Goal: Task Accomplishment & Management: Use online tool/utility

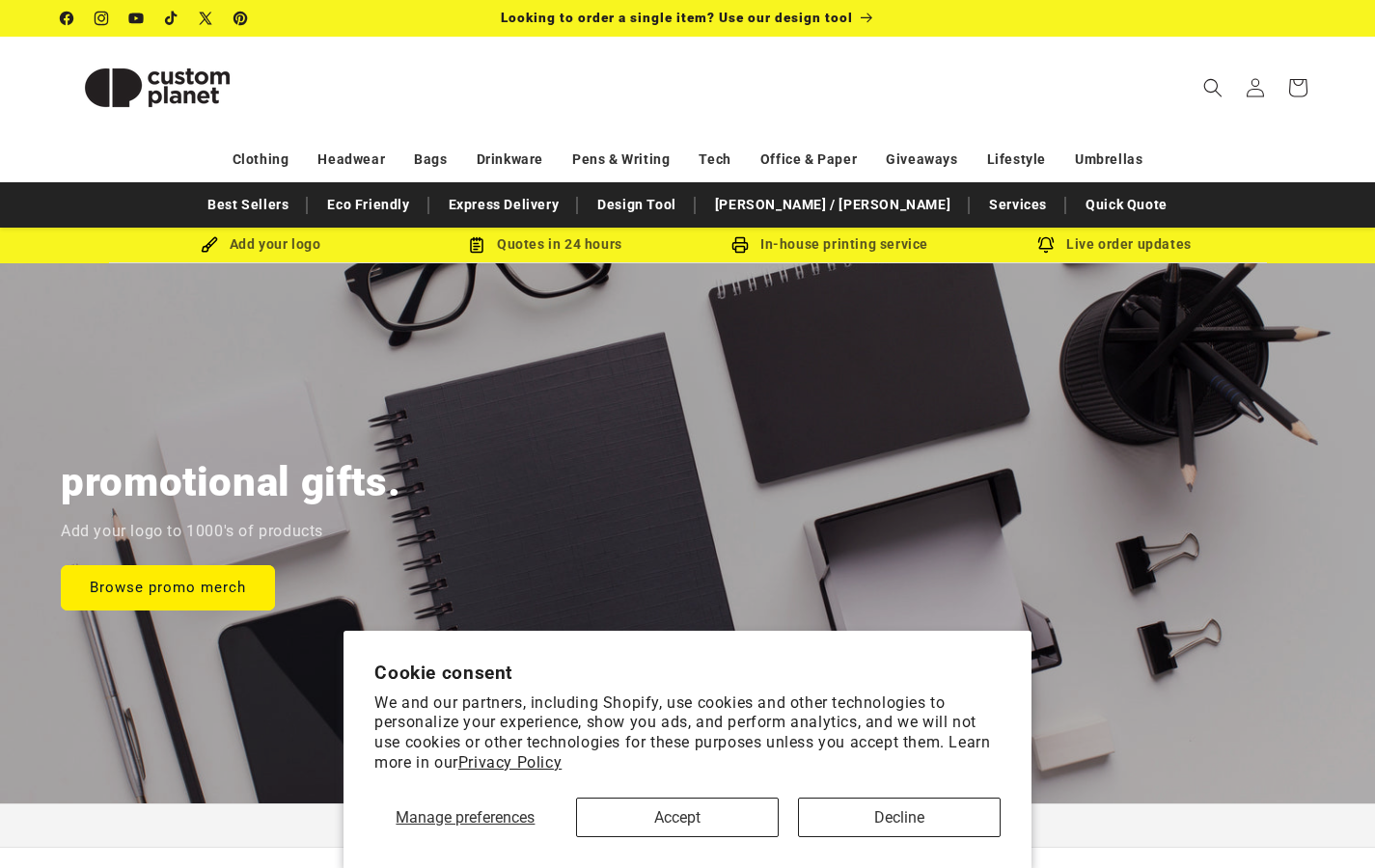
scroll to position [620, 0]
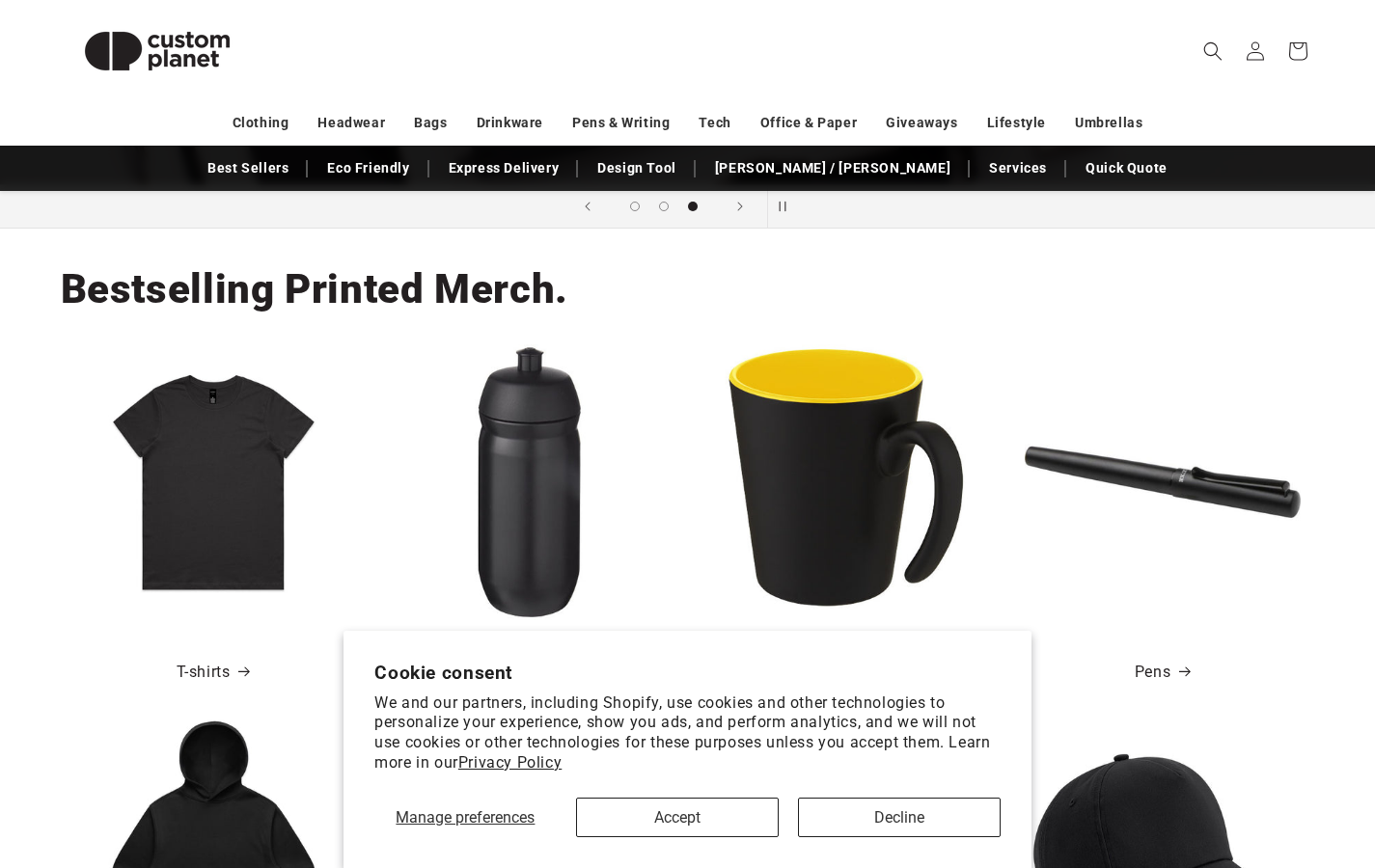
click at [854, 812] on button "Decline" at bounding box center [899, 818] width 203 height 40
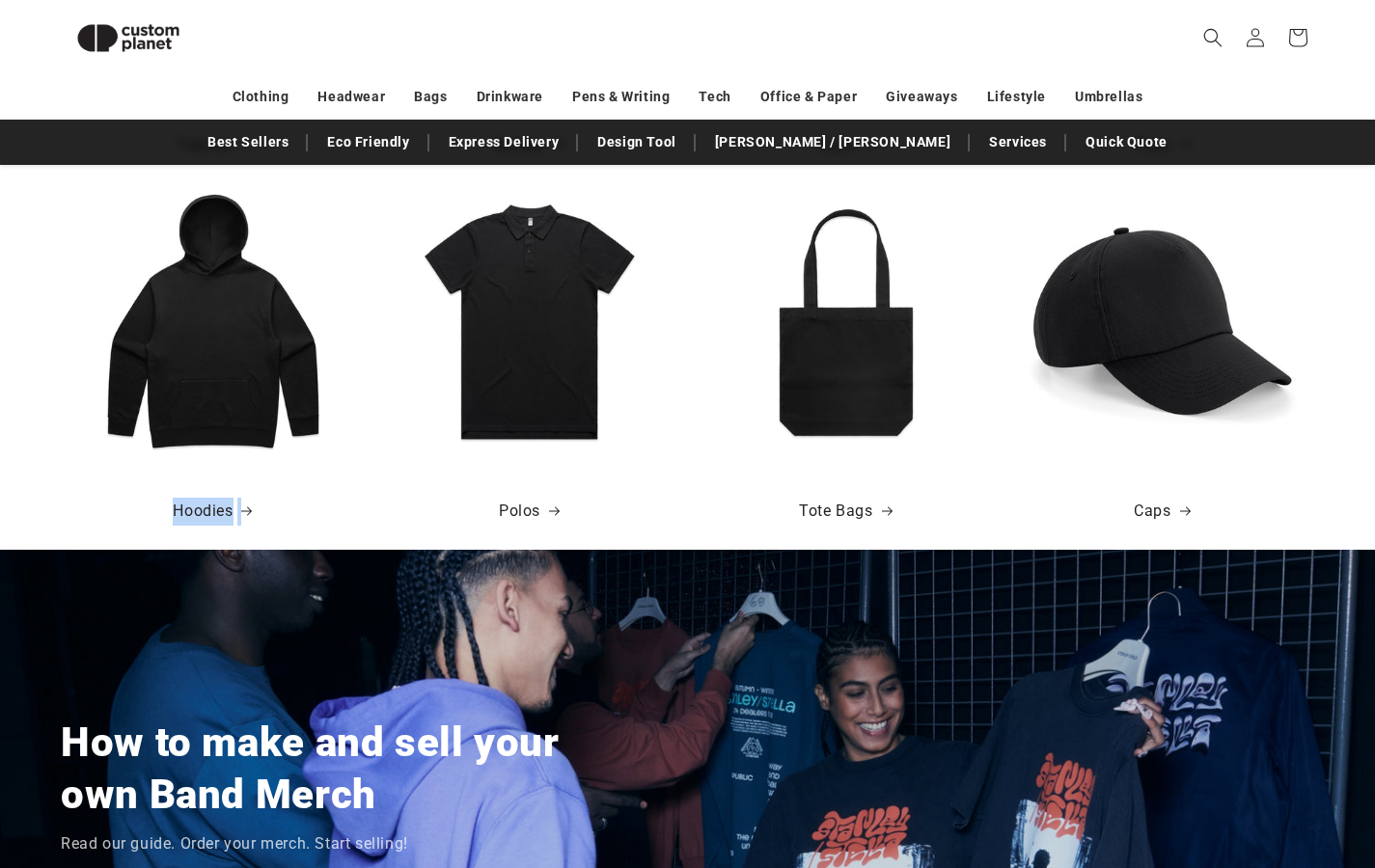
scroll to position [0, 0]
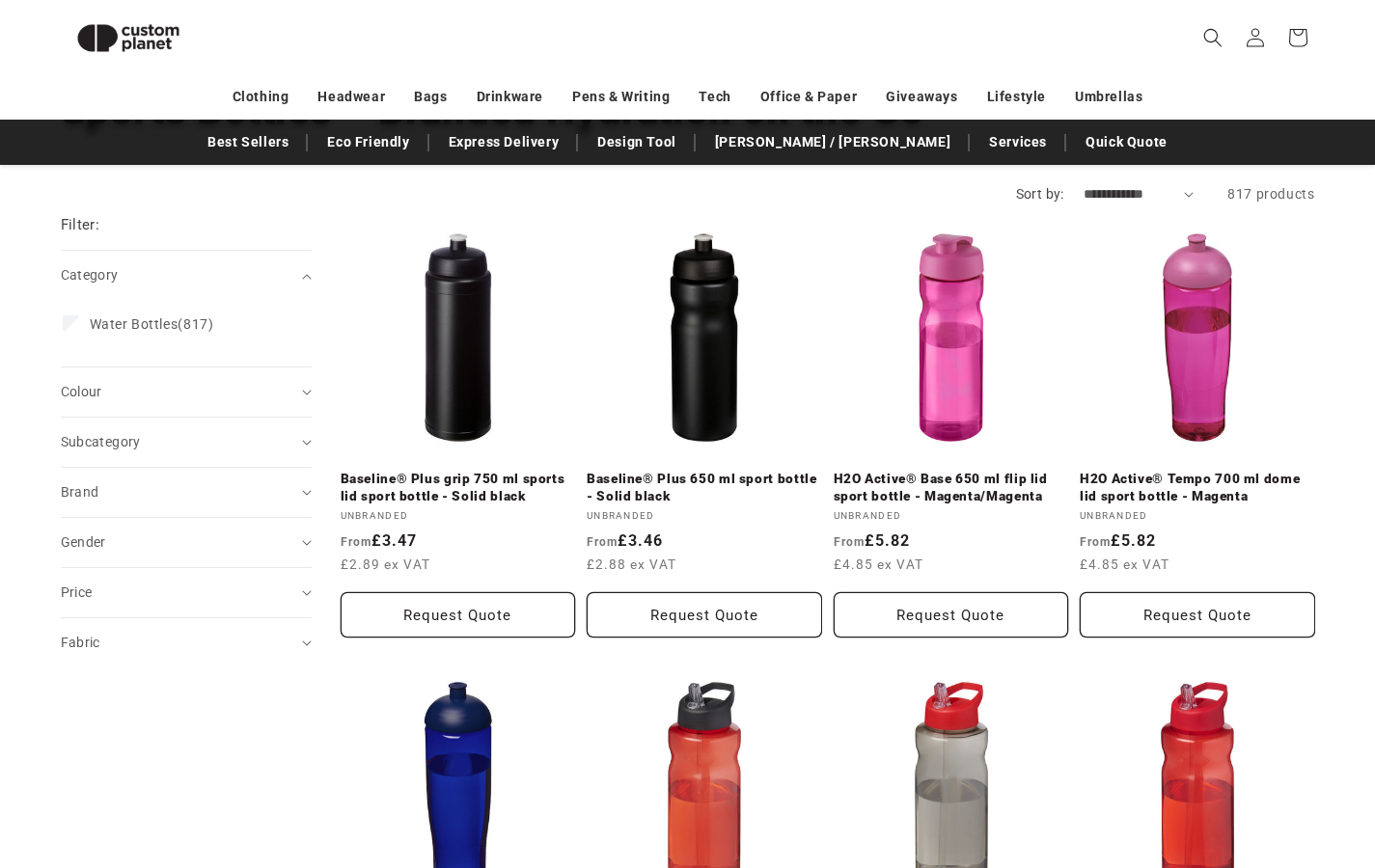
scroll to position [32, 0]
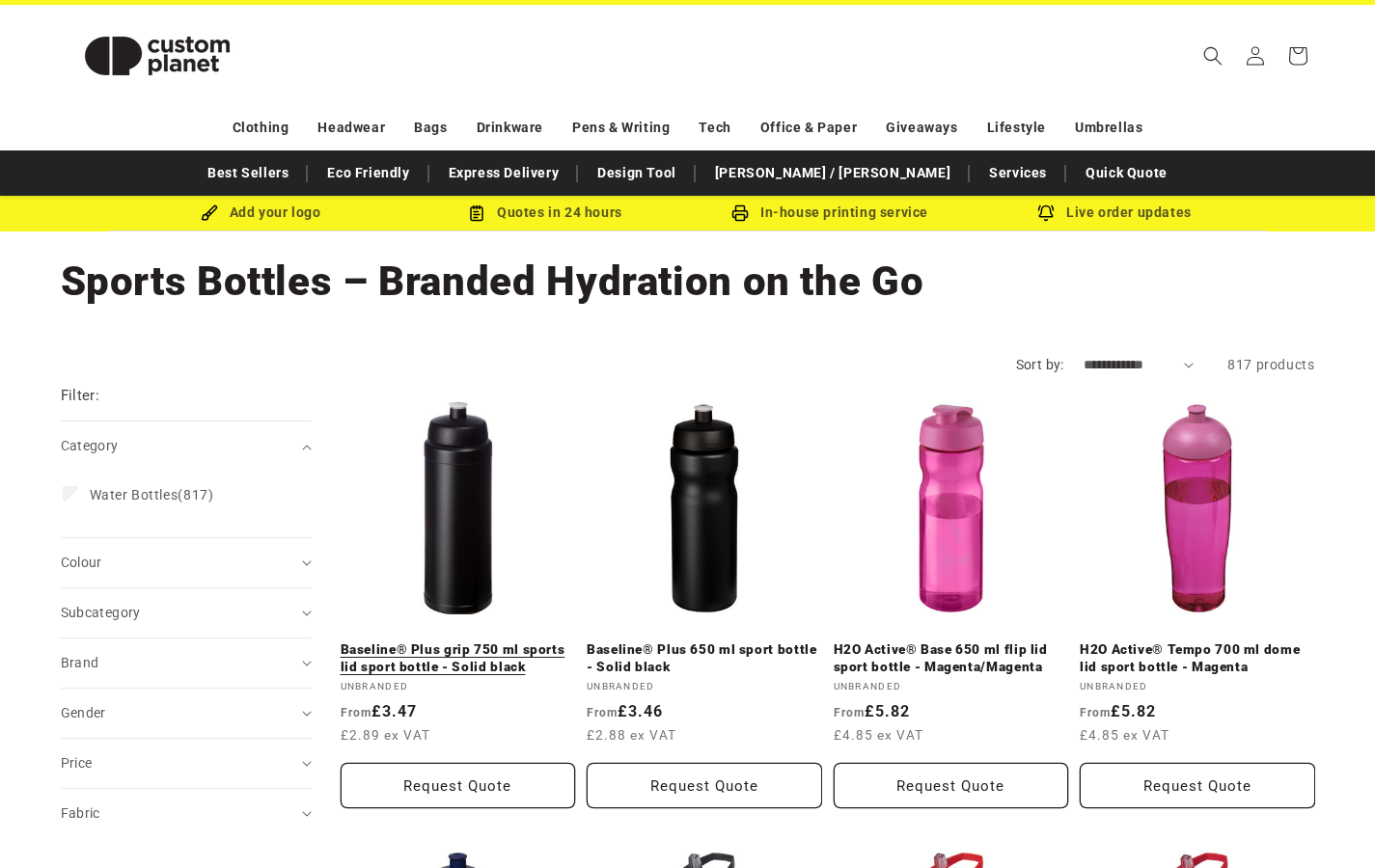
click at [432, 641] on link "Baseline® Plus grip 750 ml sports lid sport bottle - Solid black" at bounding box center [458, 658] width 236 height 34
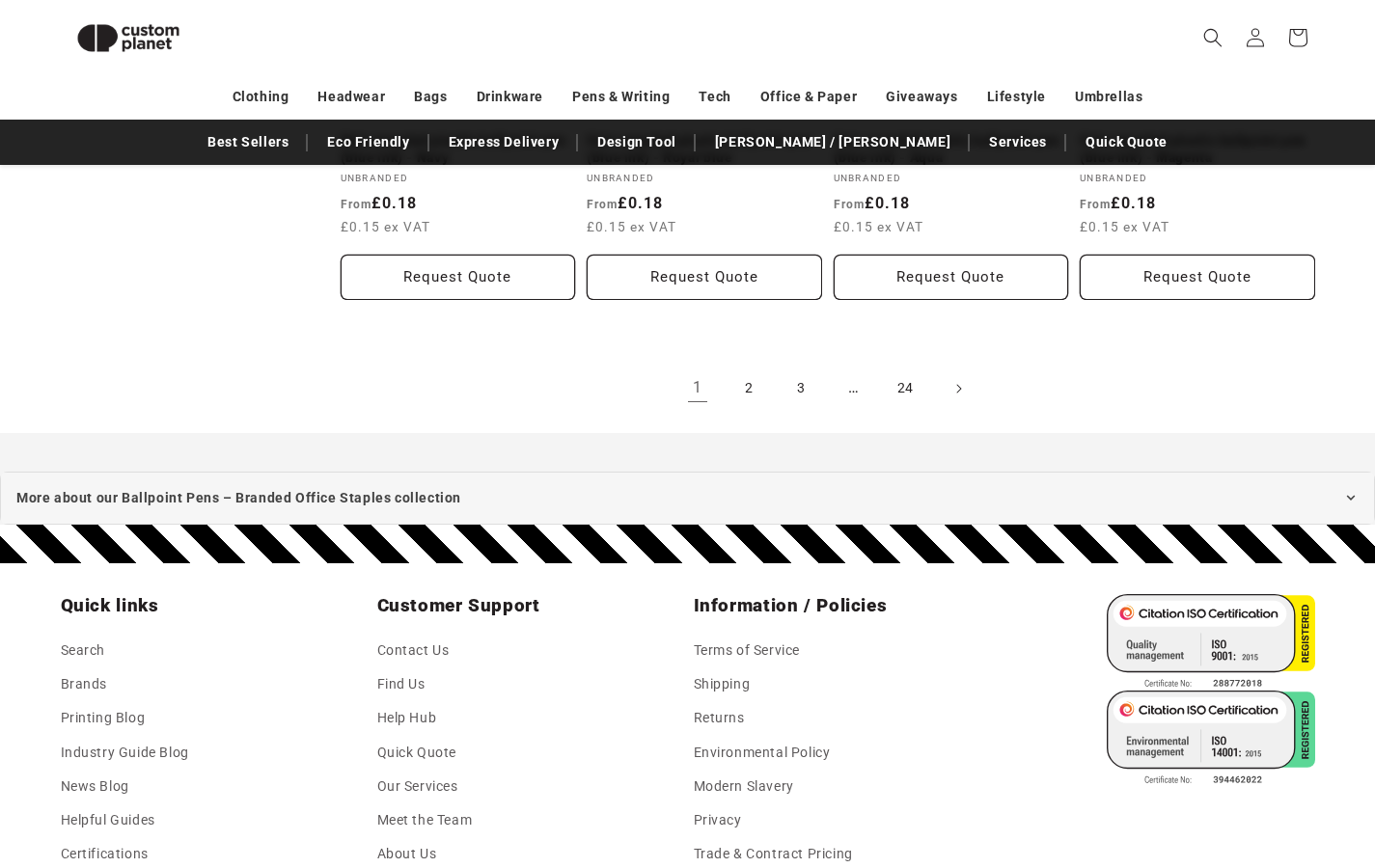
scroll to position [2319, 0]
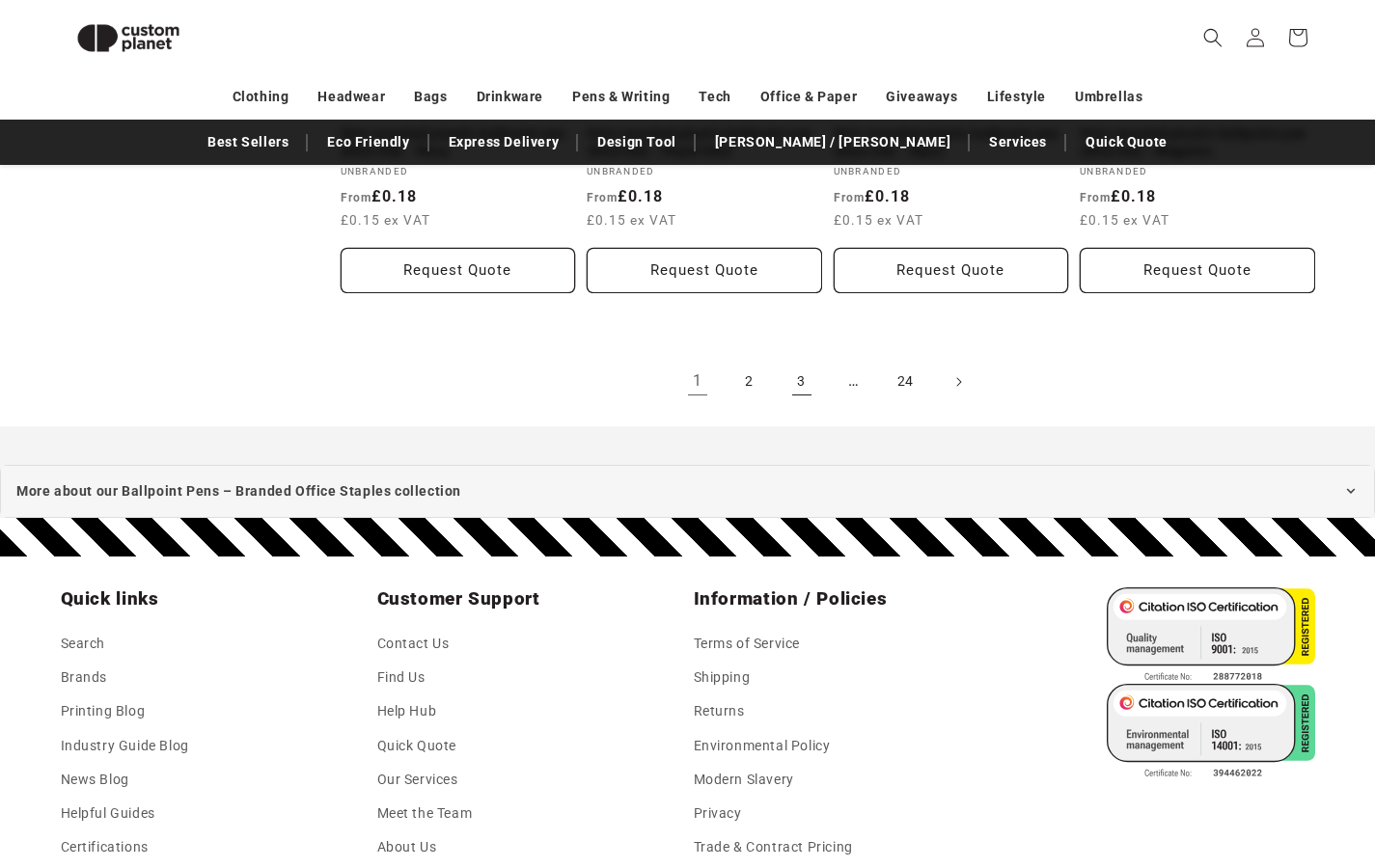
click at [794, 384] on link "3" at bounding box center [802, 382] width 43 height 43
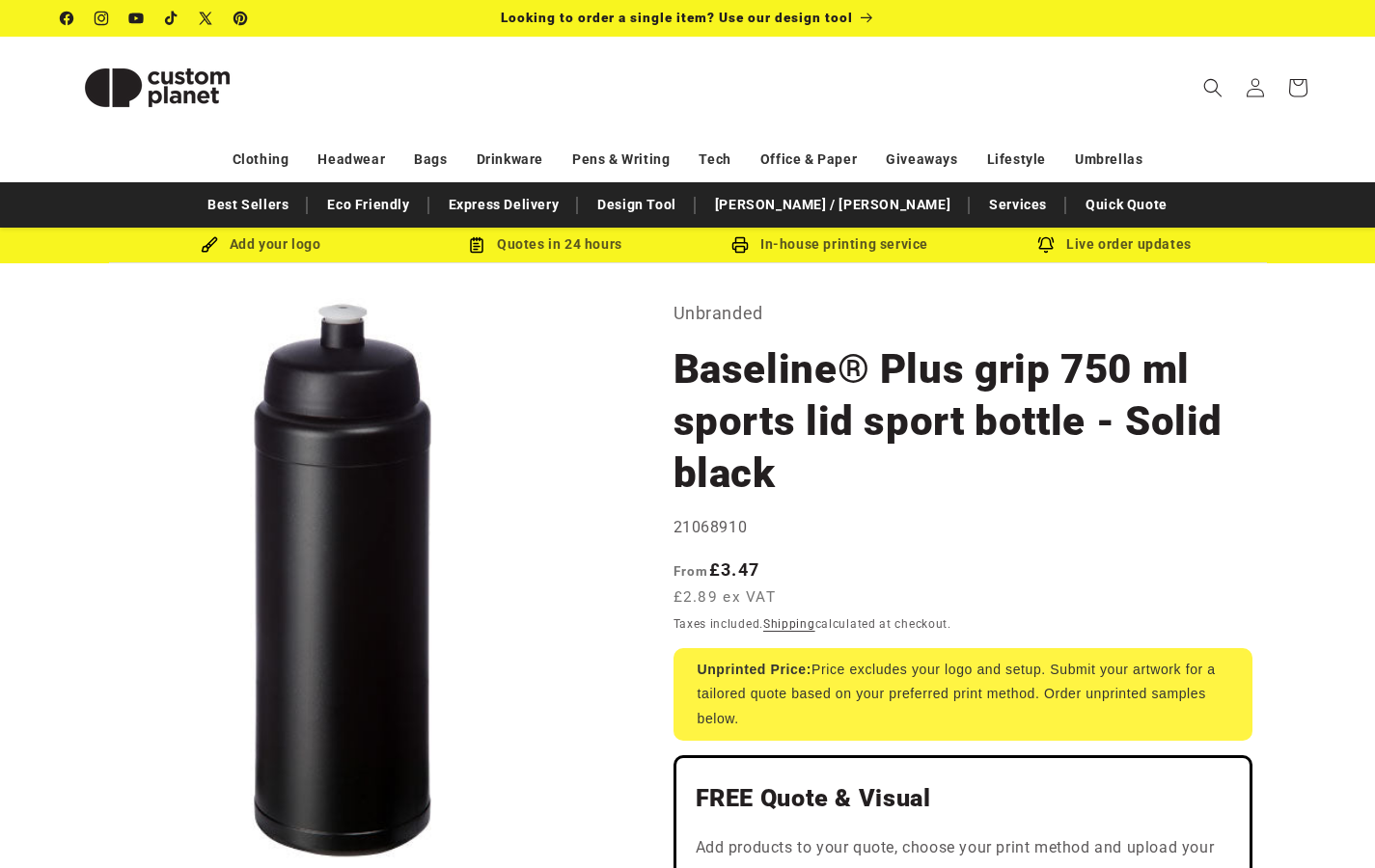
click at [60, 863] on button "Open media 1 in modal" at bounding box center [60, 863] width 0 height 0
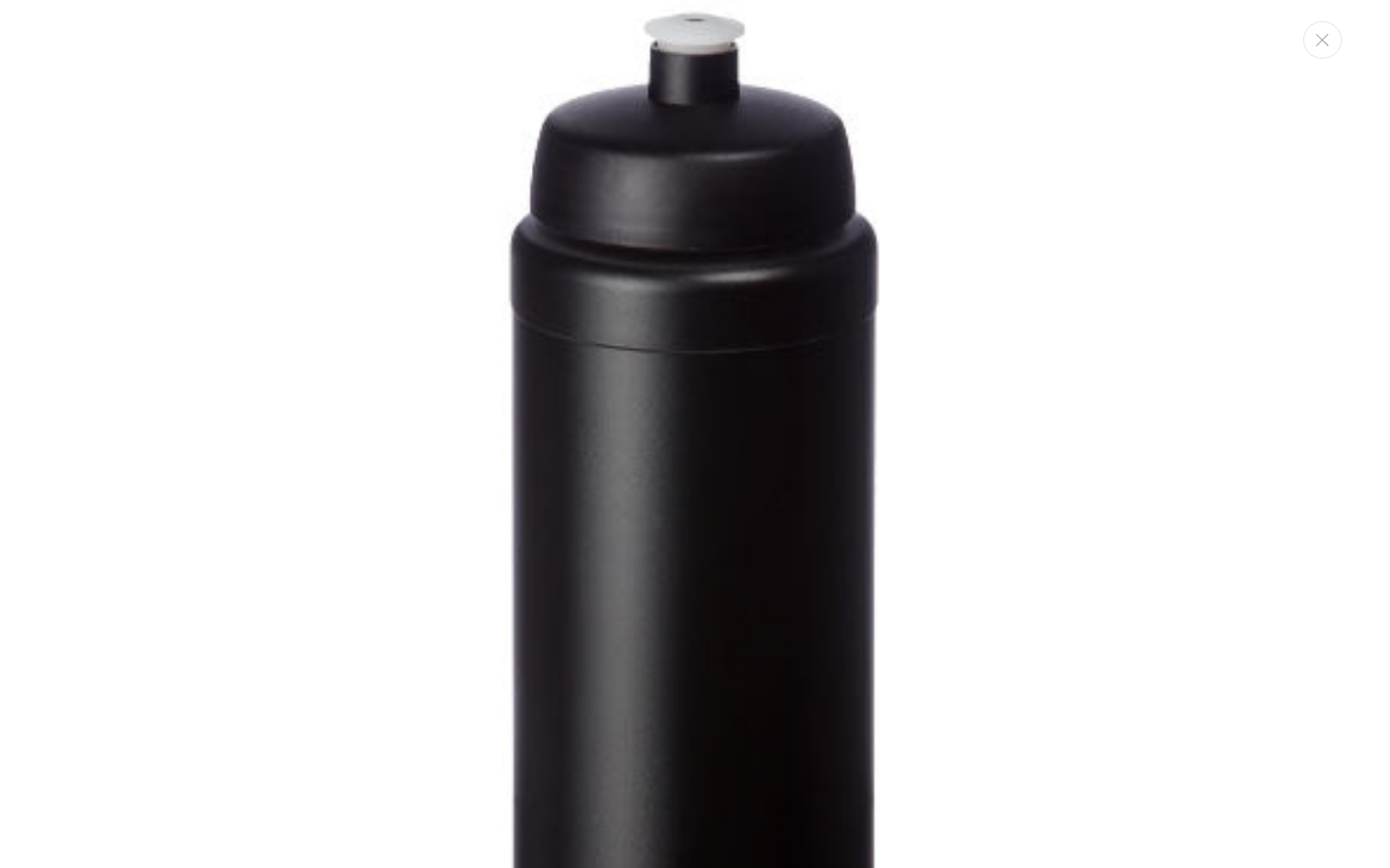
click at [373, 567] on img "Media gallery" at bounding box center [694, 588] width 1177 height 1177
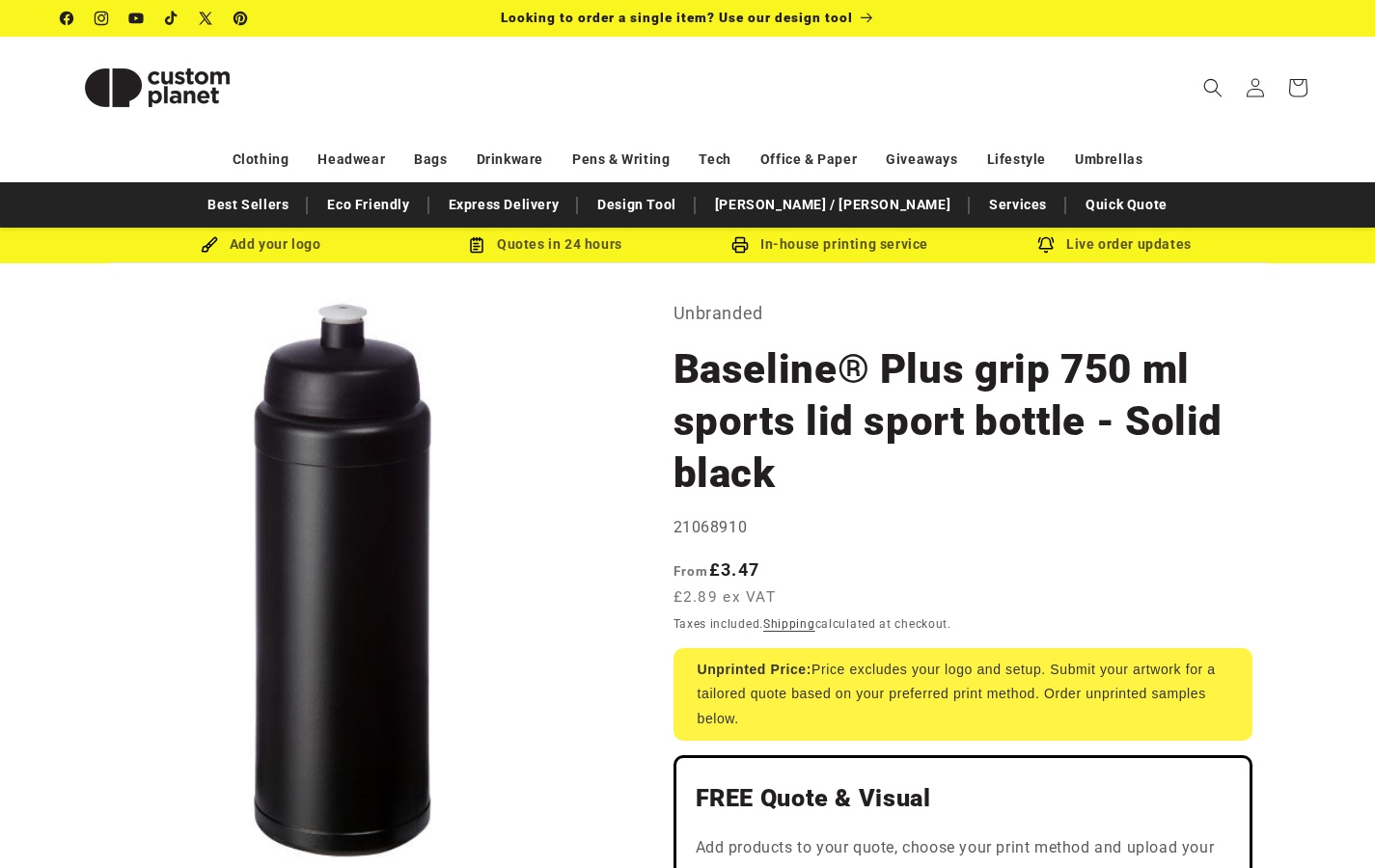
click at [298, 243] on div "Add your logo" at bounding box center [261, 244] width 285 height 24
click at [214, 244] on img at bounding box center [210, 245] width 18 height 18
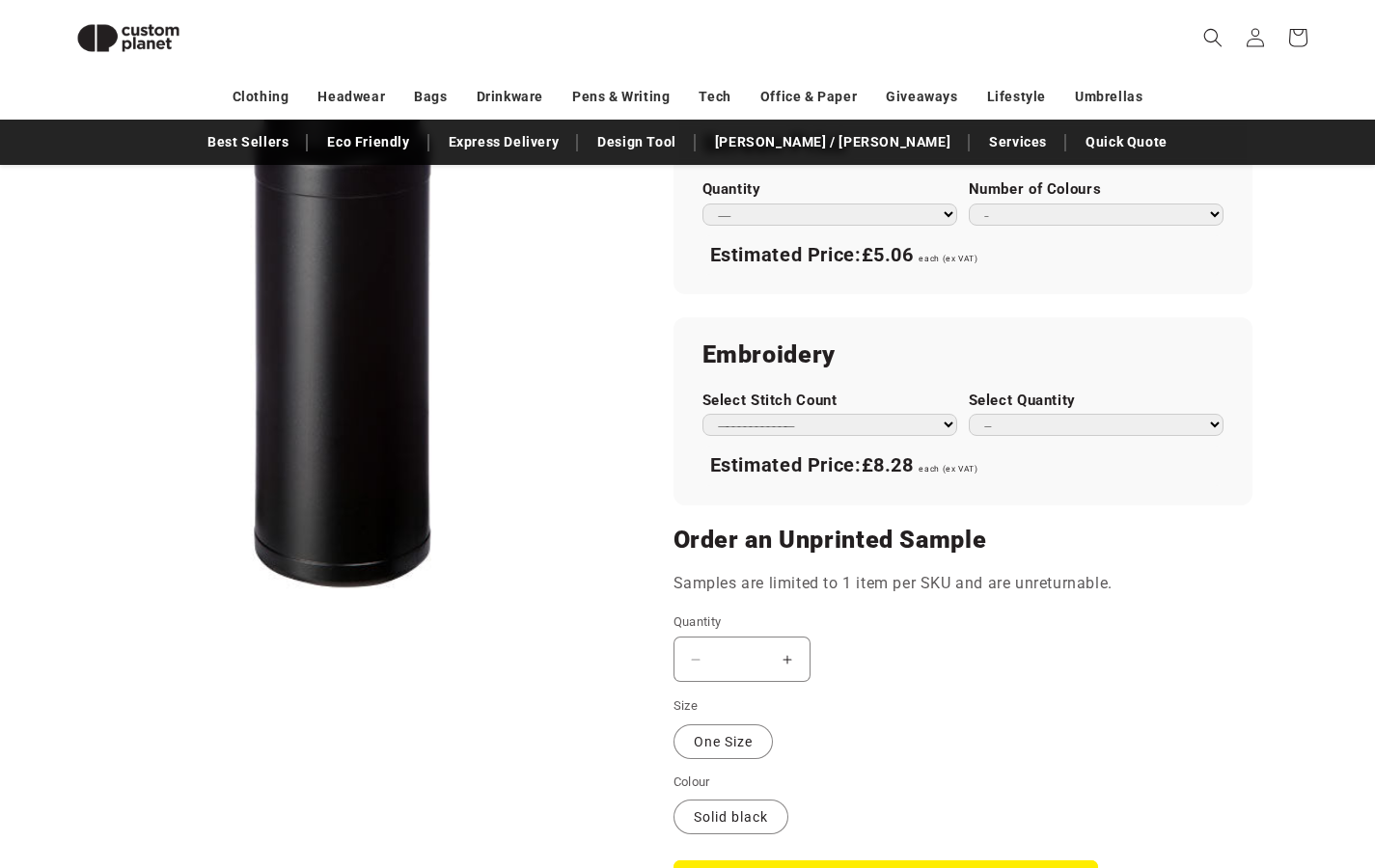
scroll to position [1390, 0]
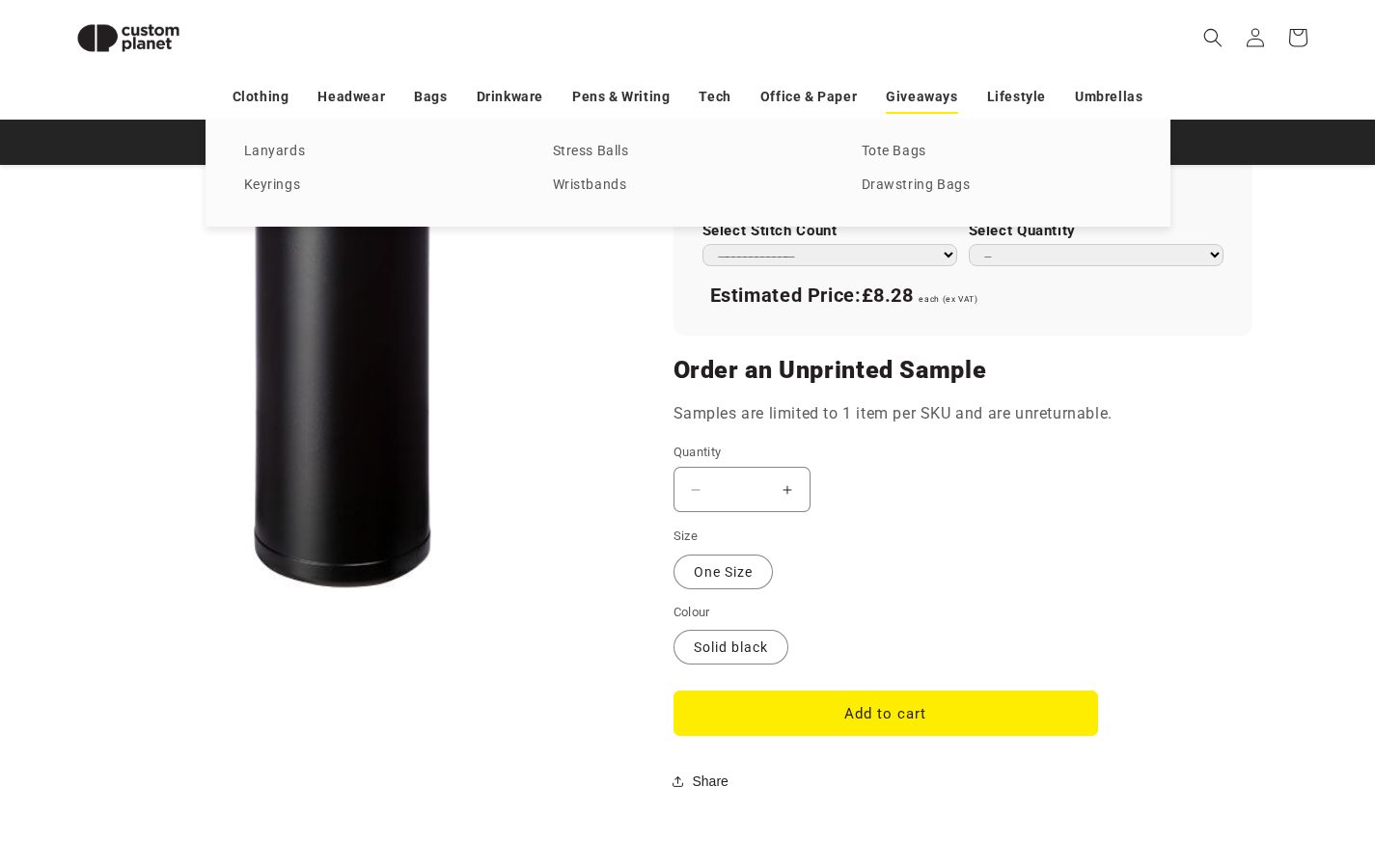
click at [927, 97] on link "Giveaways" at bounding box center [922, 97] width 71 height 34
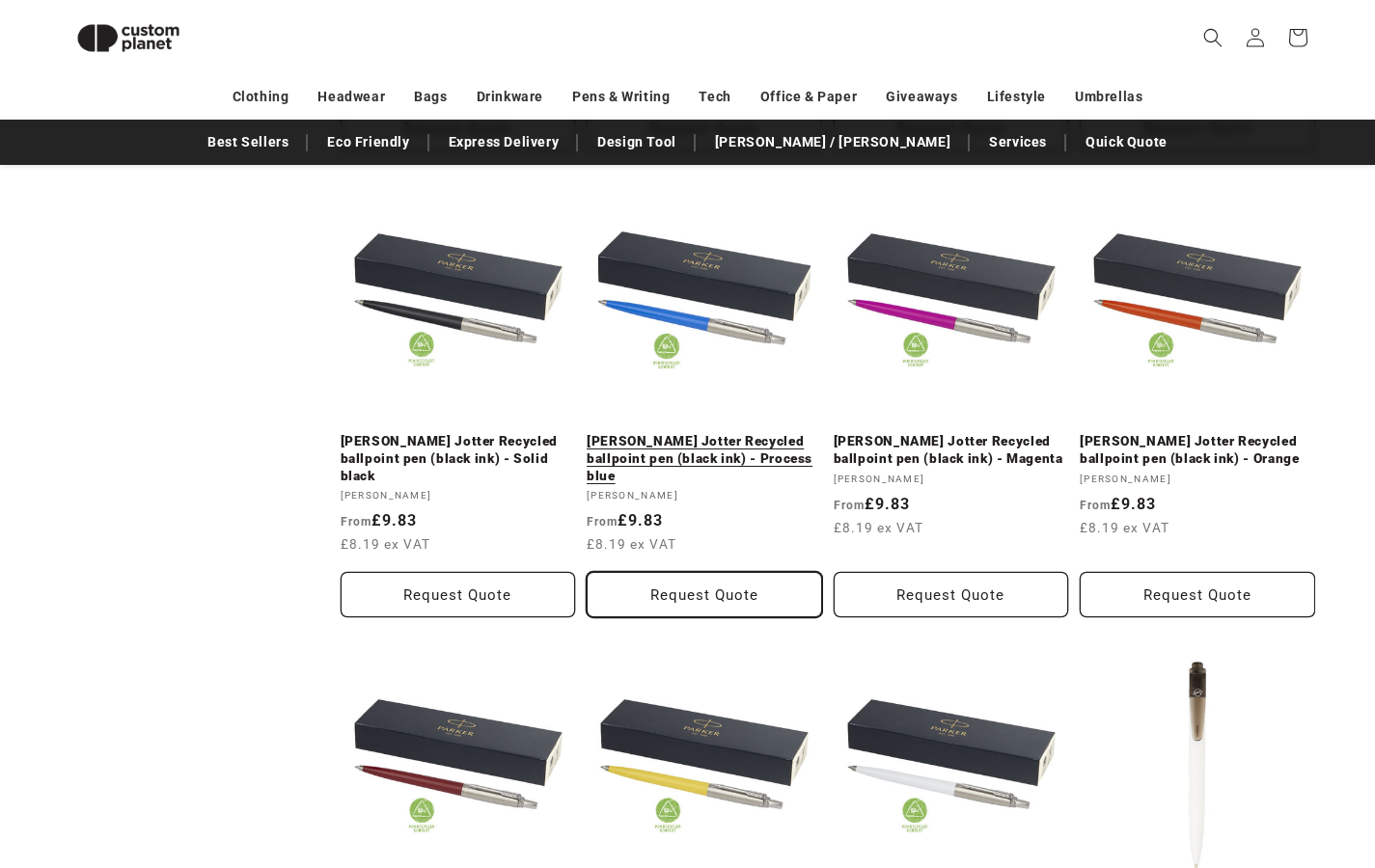
scroll to position [1874, 0]
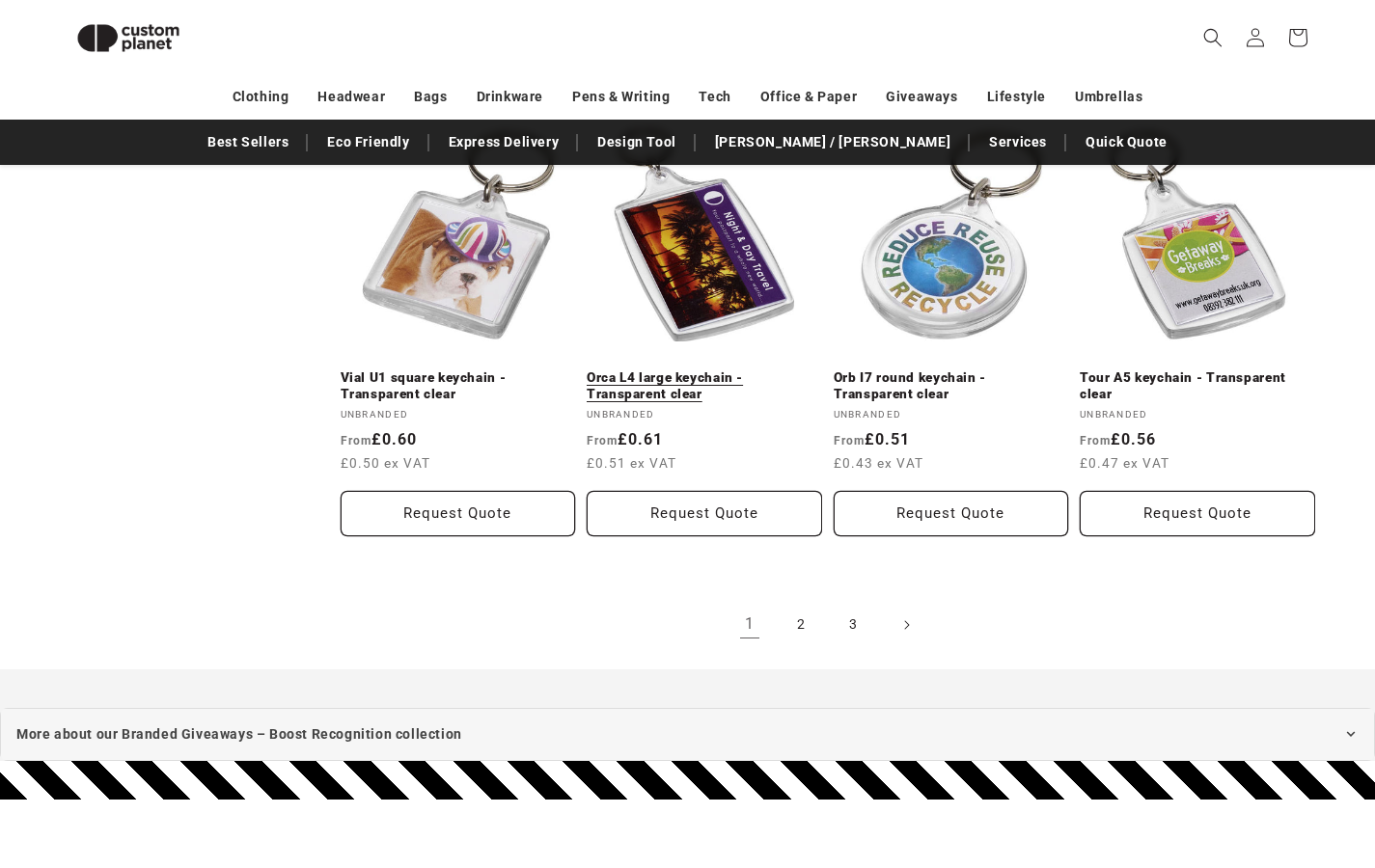
scroll to position [3988, 0]
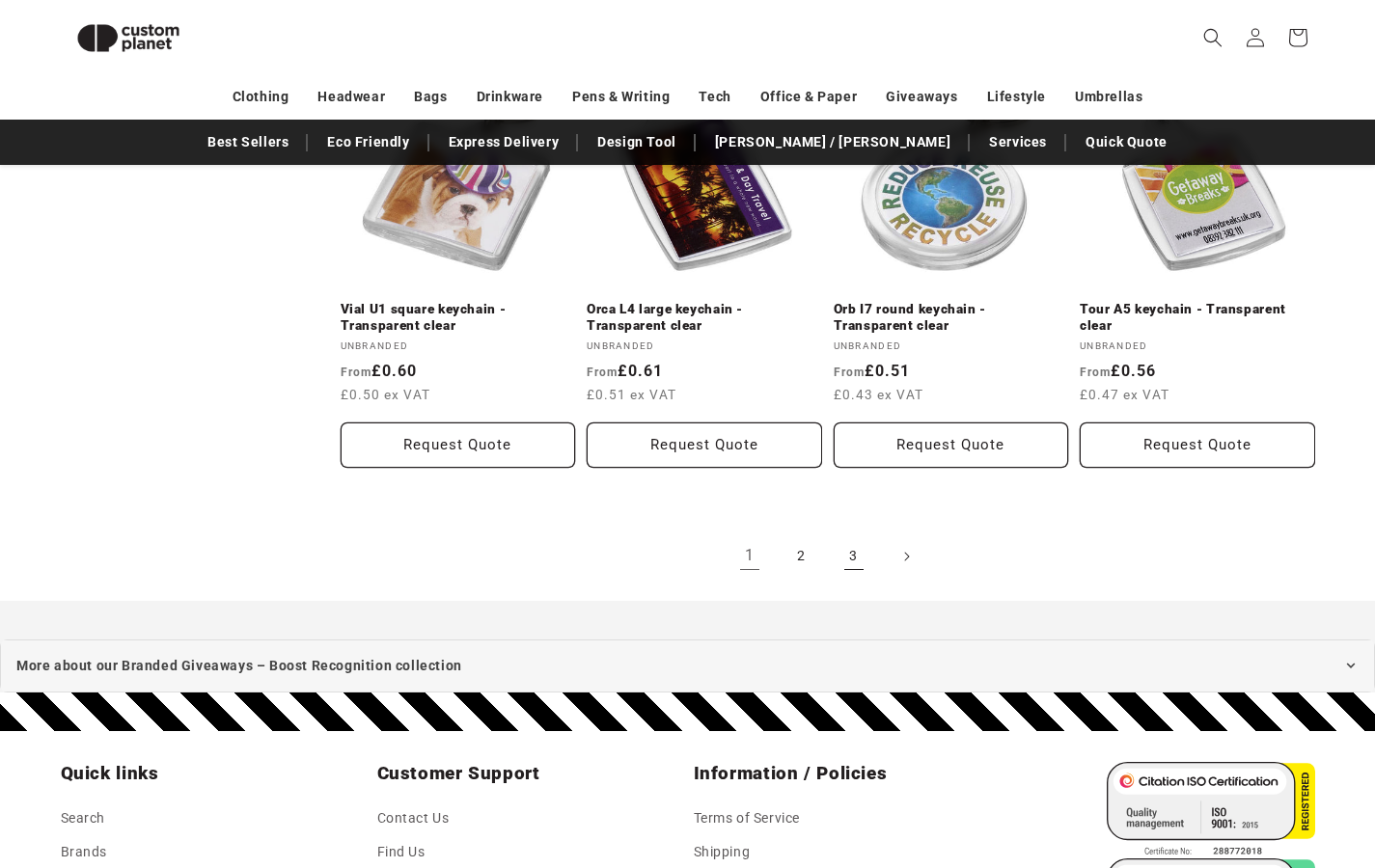
click at [841, 548] on link "3" at bounding box center [853, 556] width 43 height 43
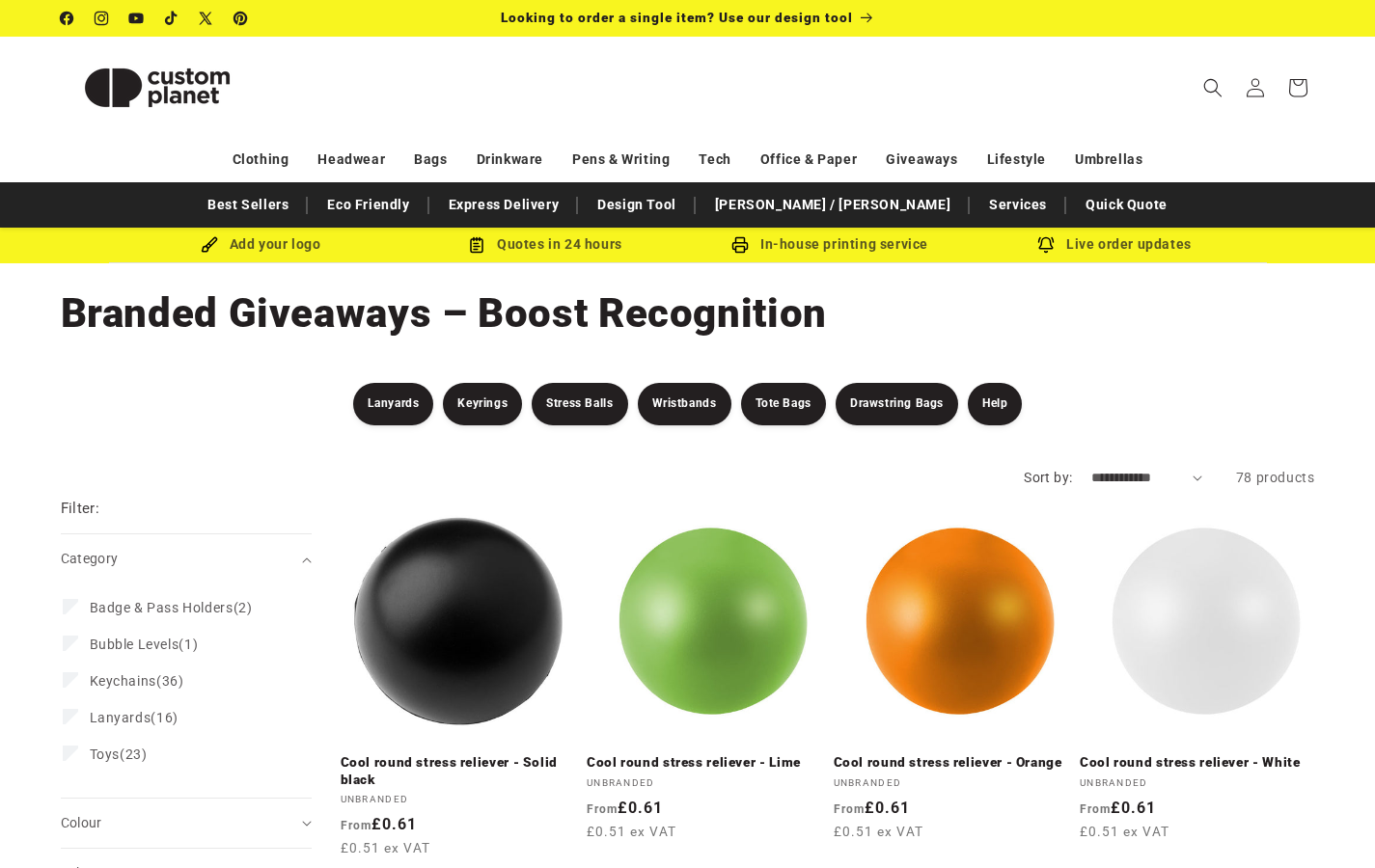
select select "**********"
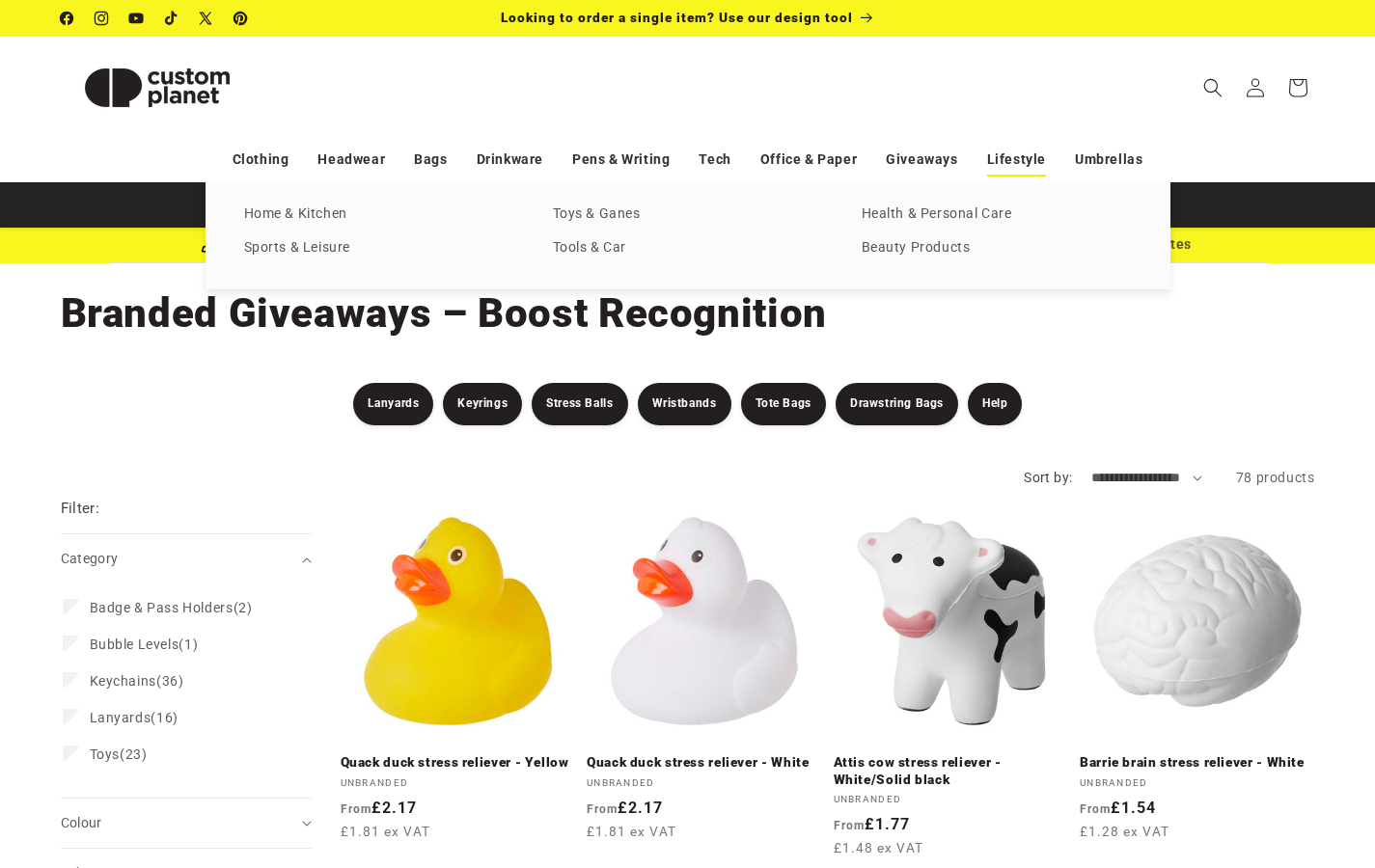
click at [1039, 158] on link "Lifestyle" at bounding box center [1016, 159] width 58 height 34
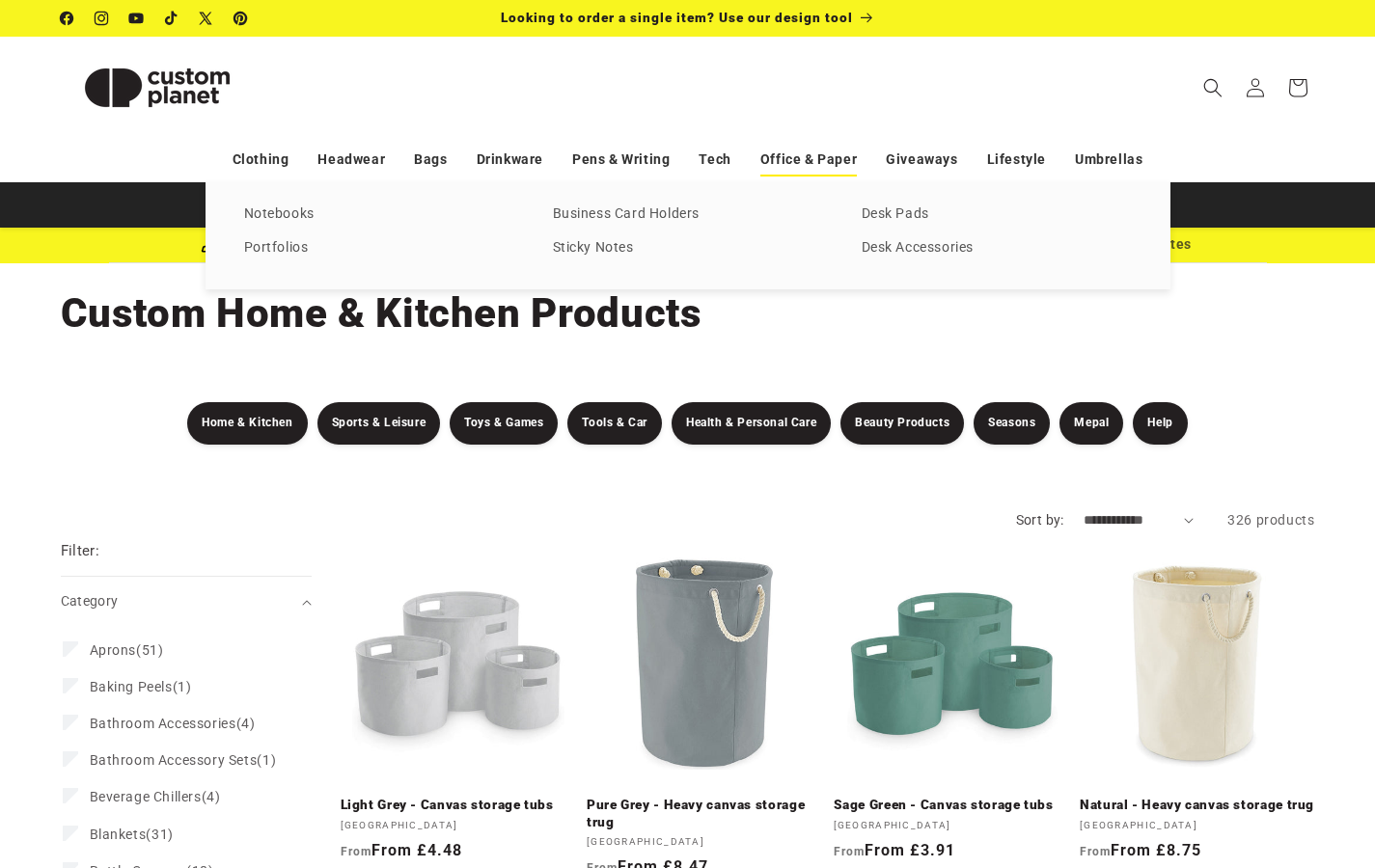
click at [831, 157] on link "Office & Paper" at bounding box center [808, 159] width 96 height 34
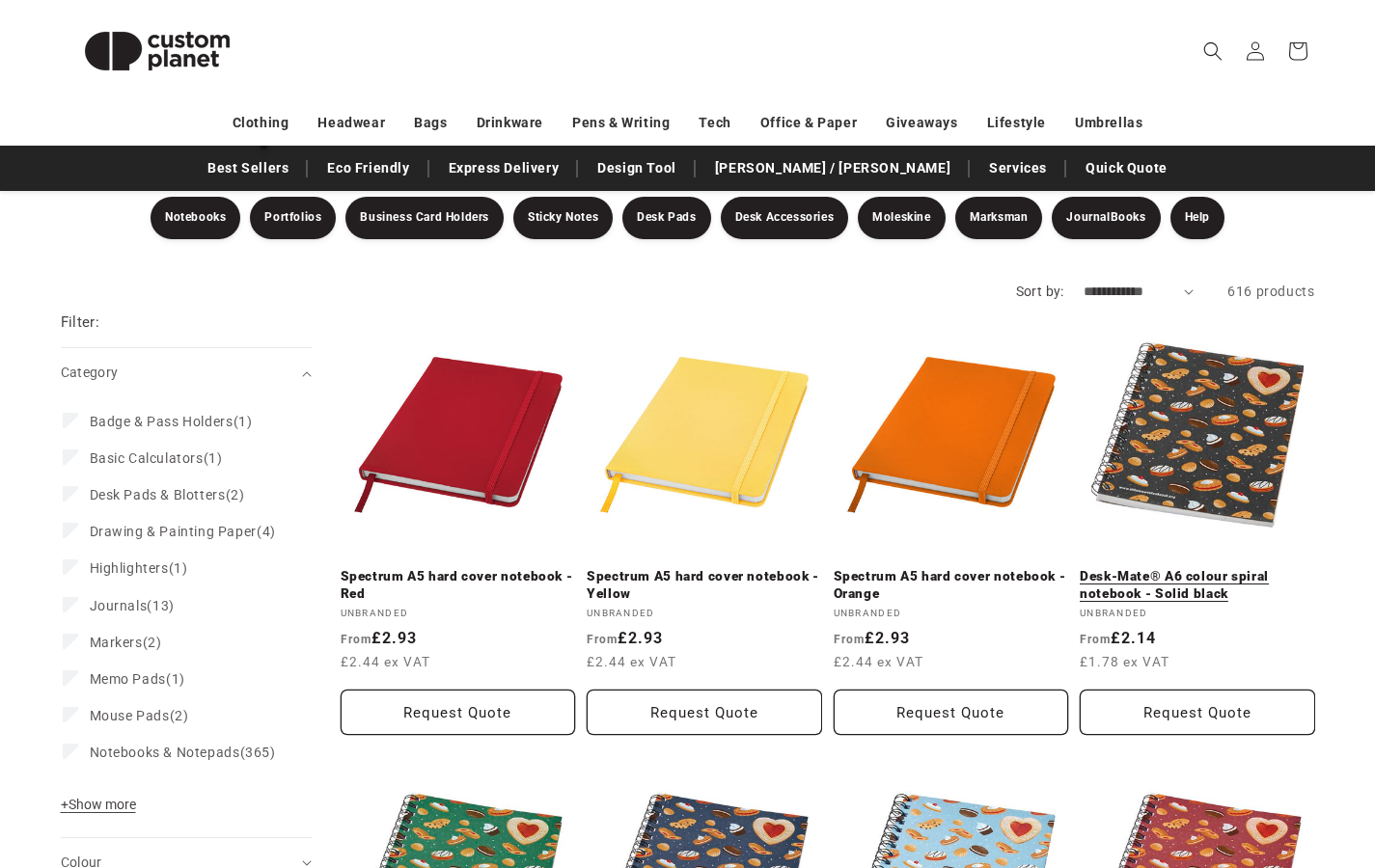
scroll to position [186, 0]
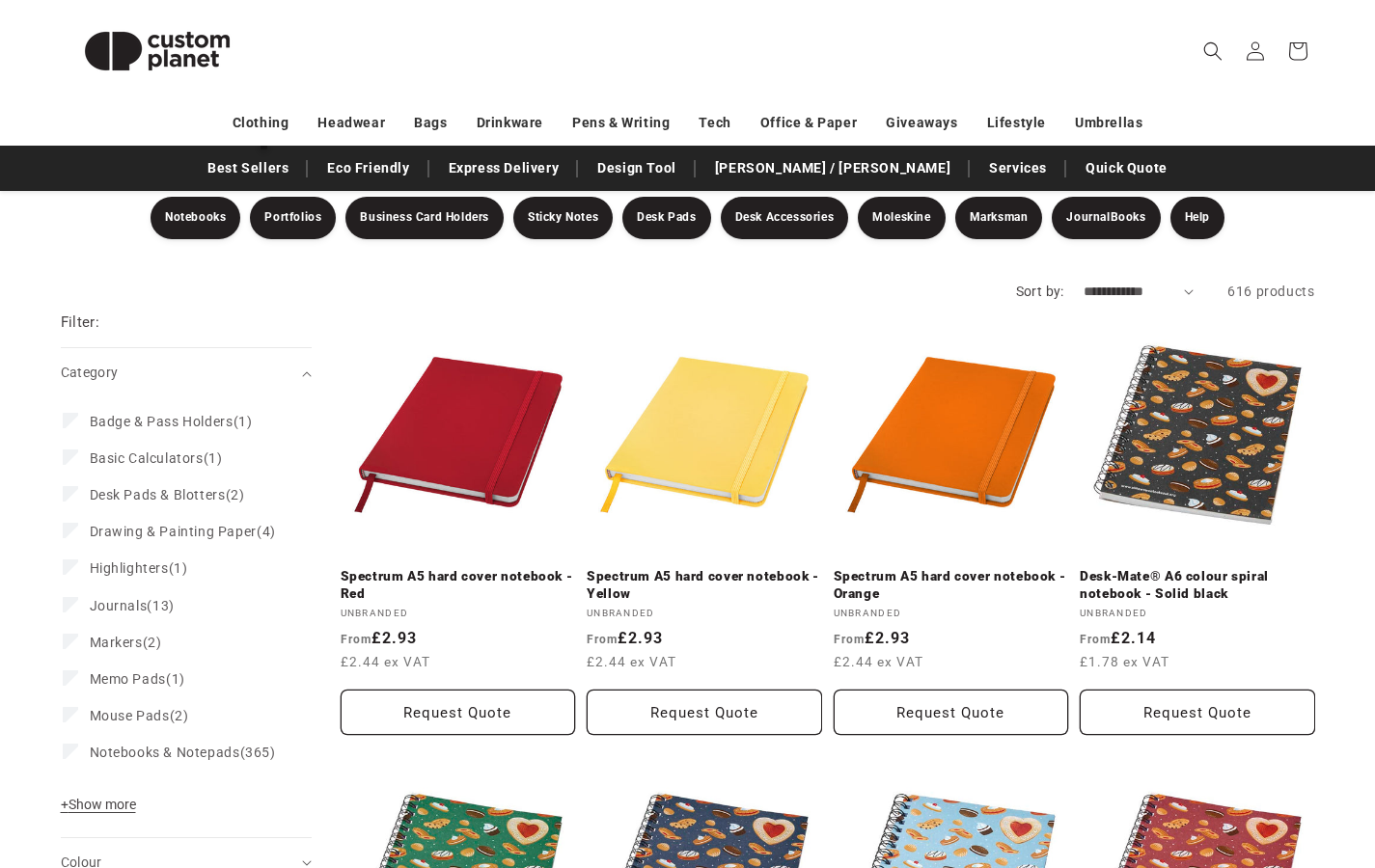
select select "**********"
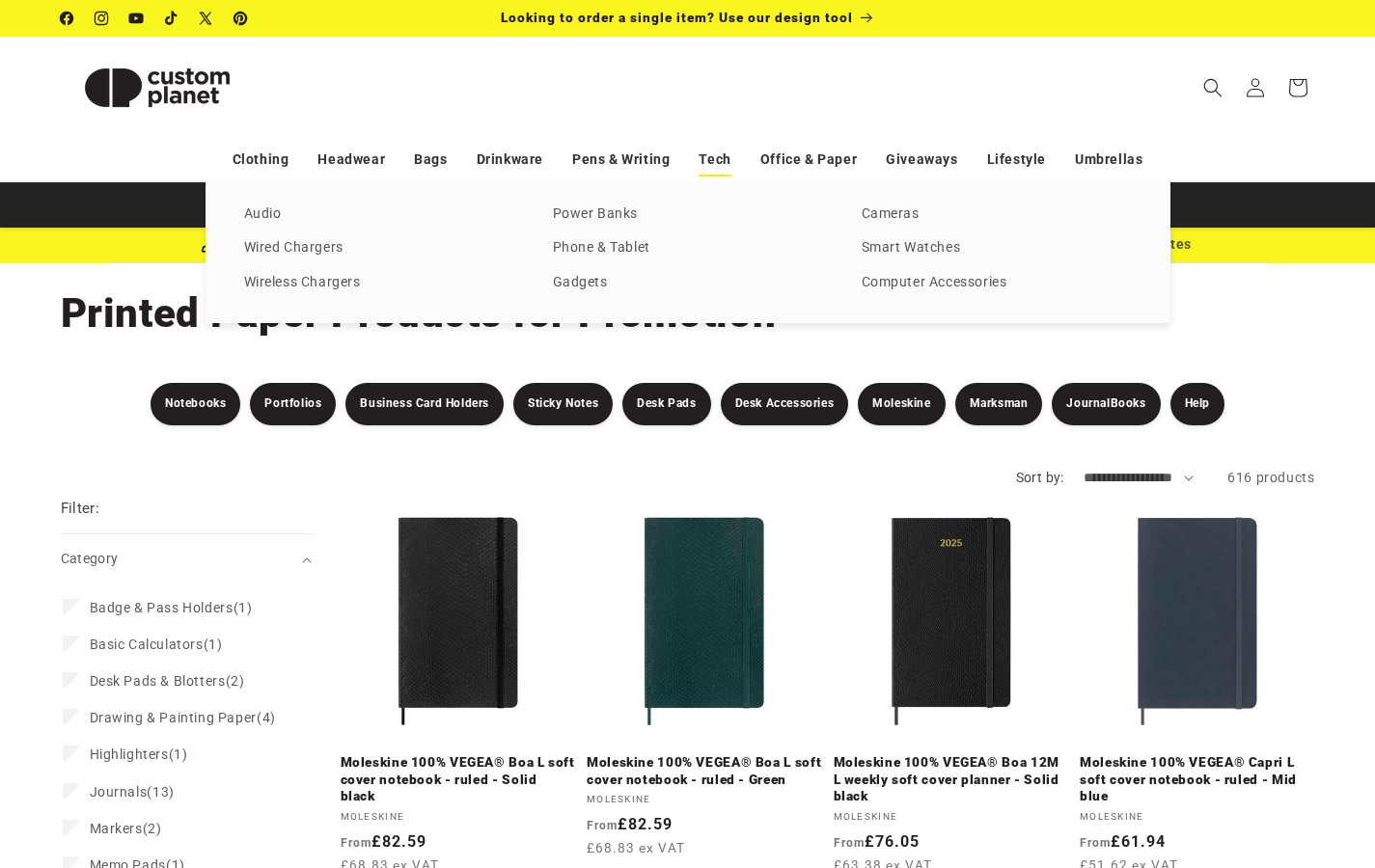
click at [727, 152] on link "Tech" at bounding box center [715, 159] width 32 height 34
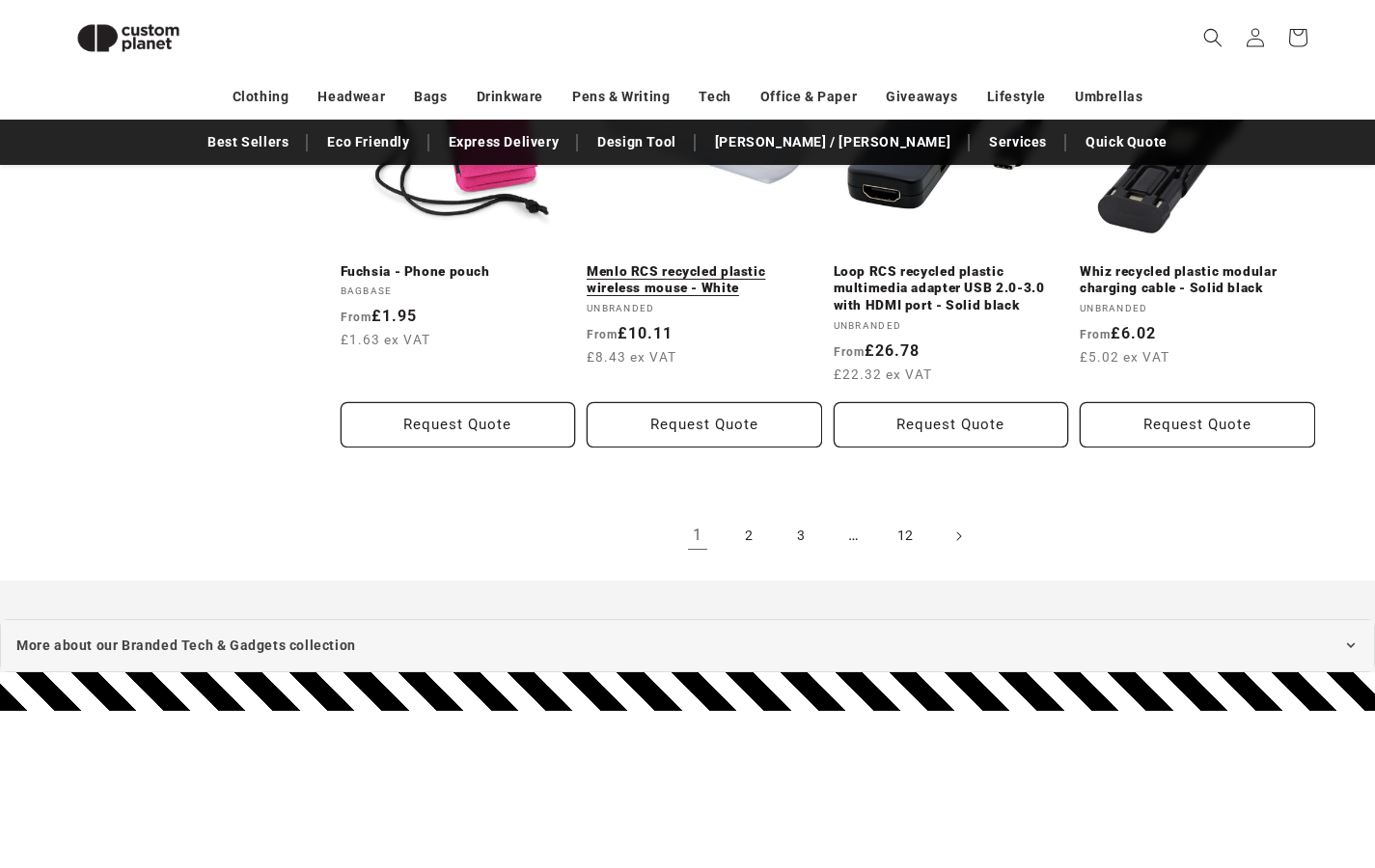
scroll to position [4140, 0]
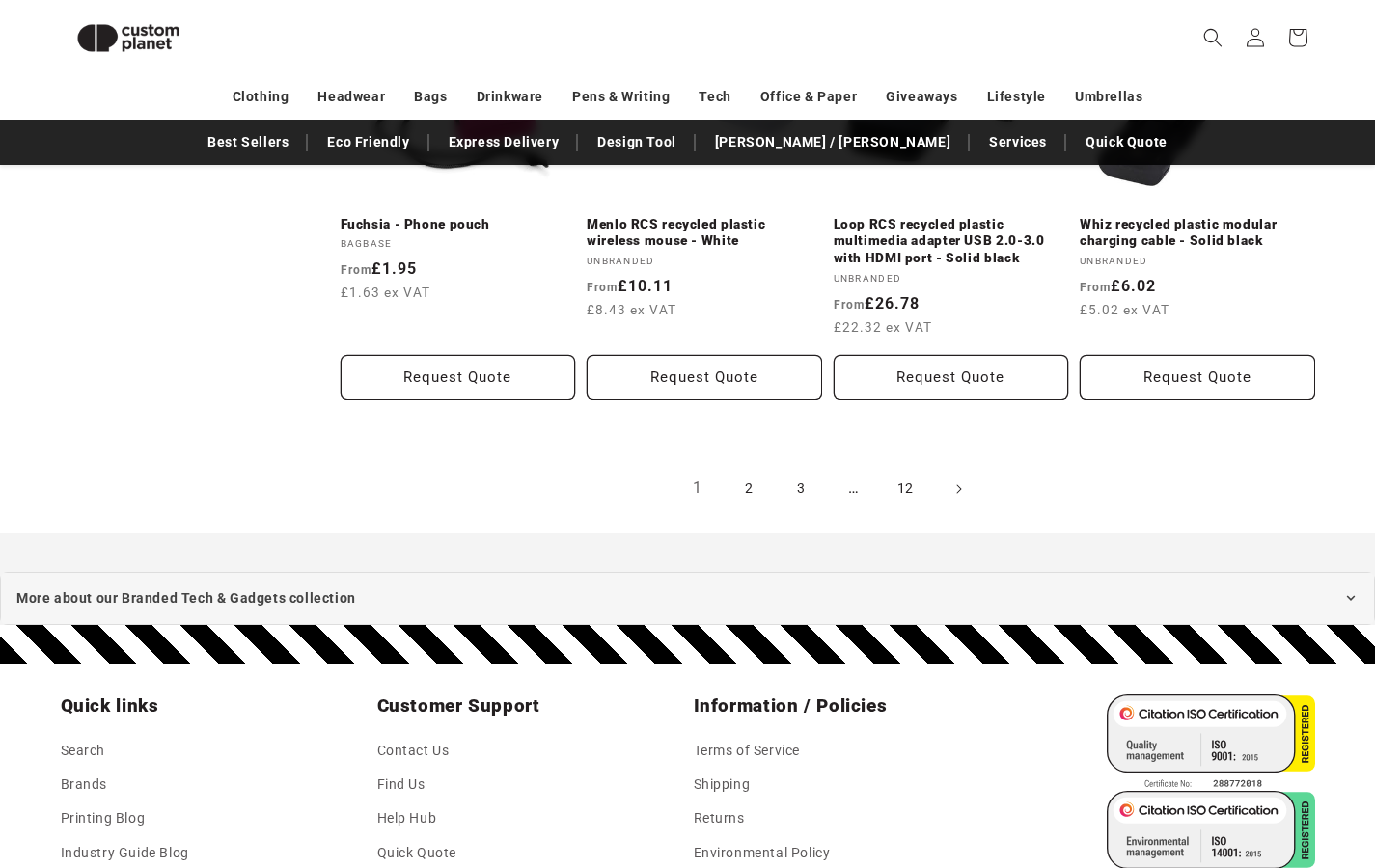
click at [743, 468] on link "2" at bounding box center [749, 489] width 43 height 43
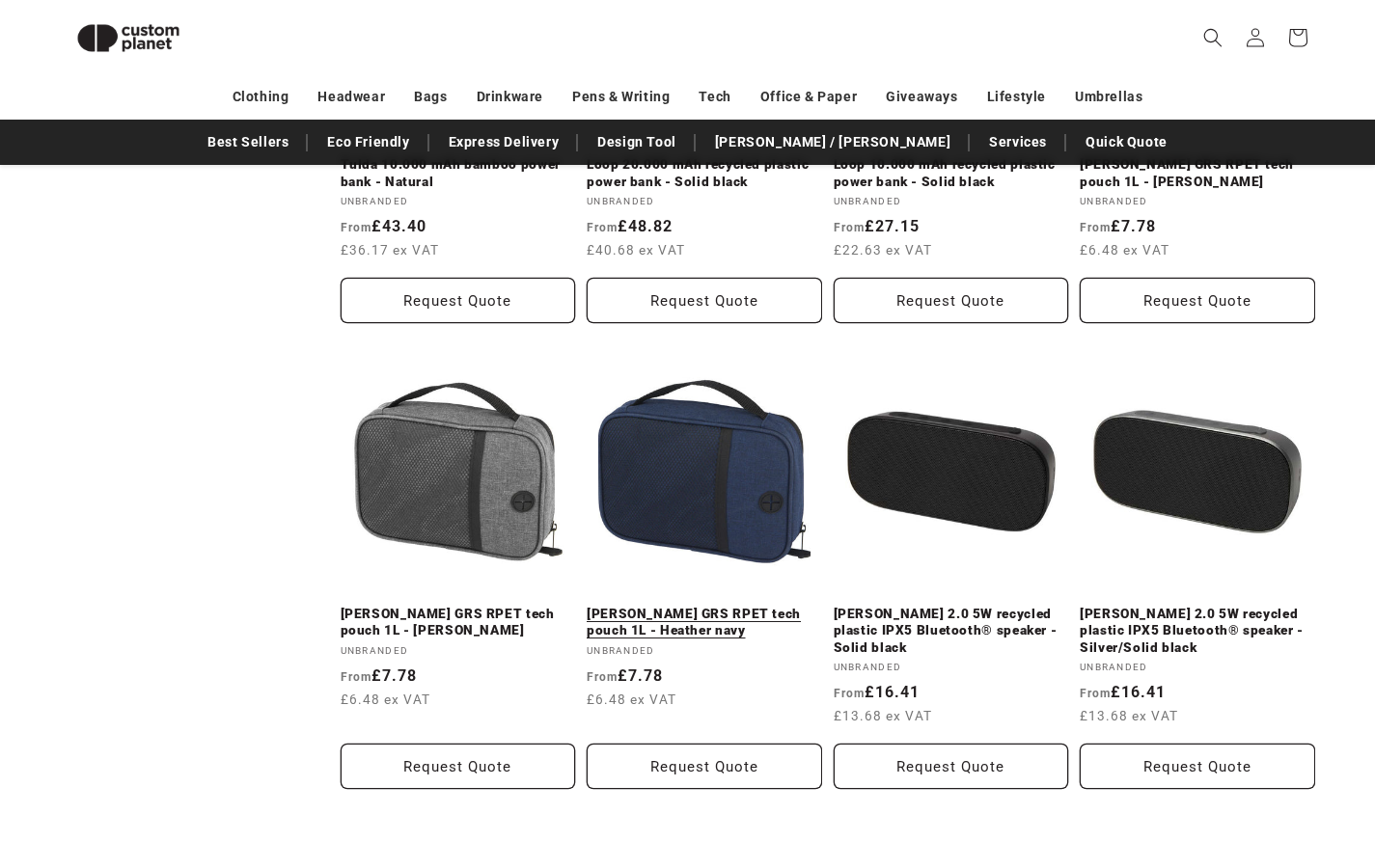
scroll to position [4013, 0]
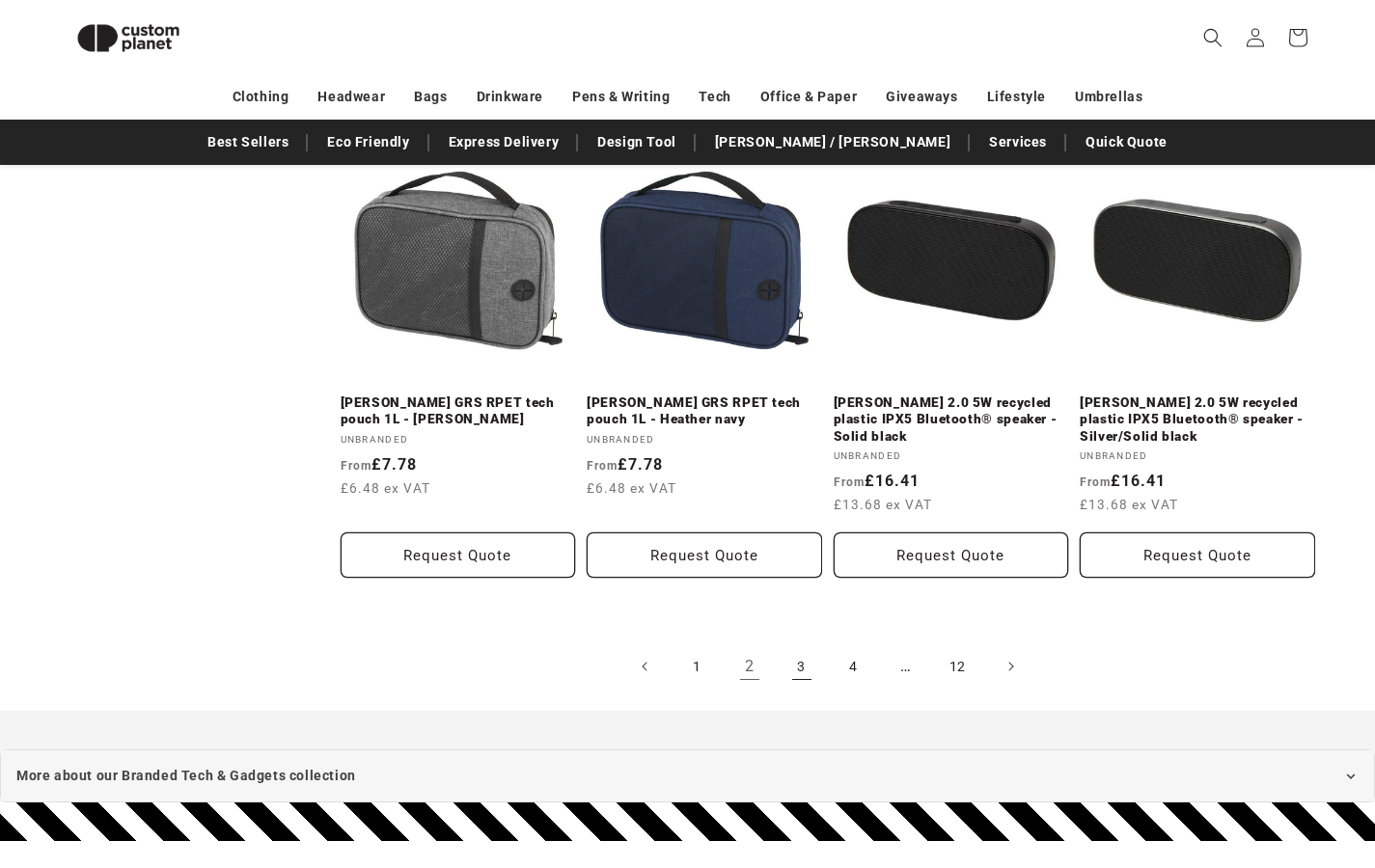
click at [811, 656] on link "3" at bounding box center [802, 666] width 43 height 43
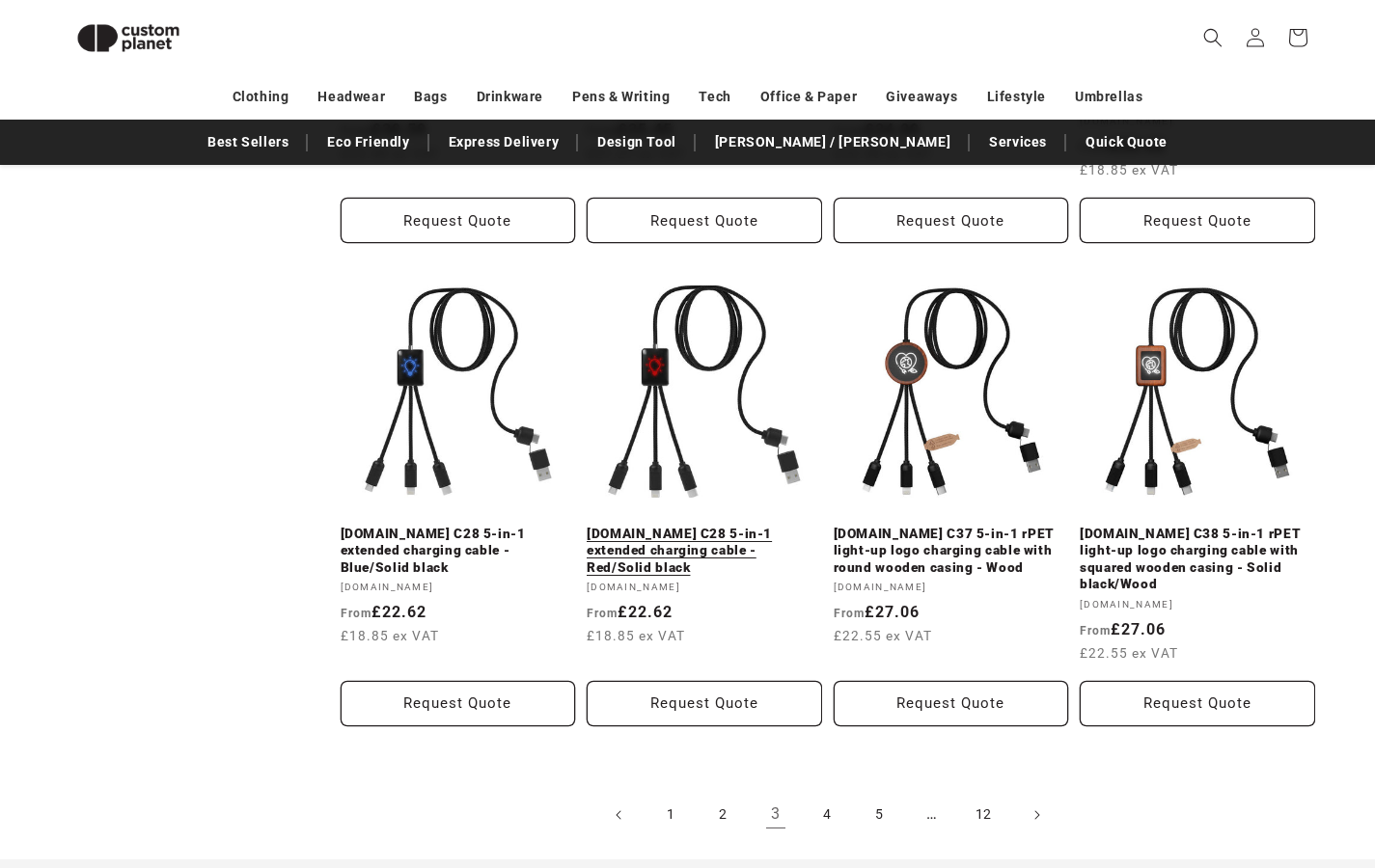
scroll to position [4223, 0]
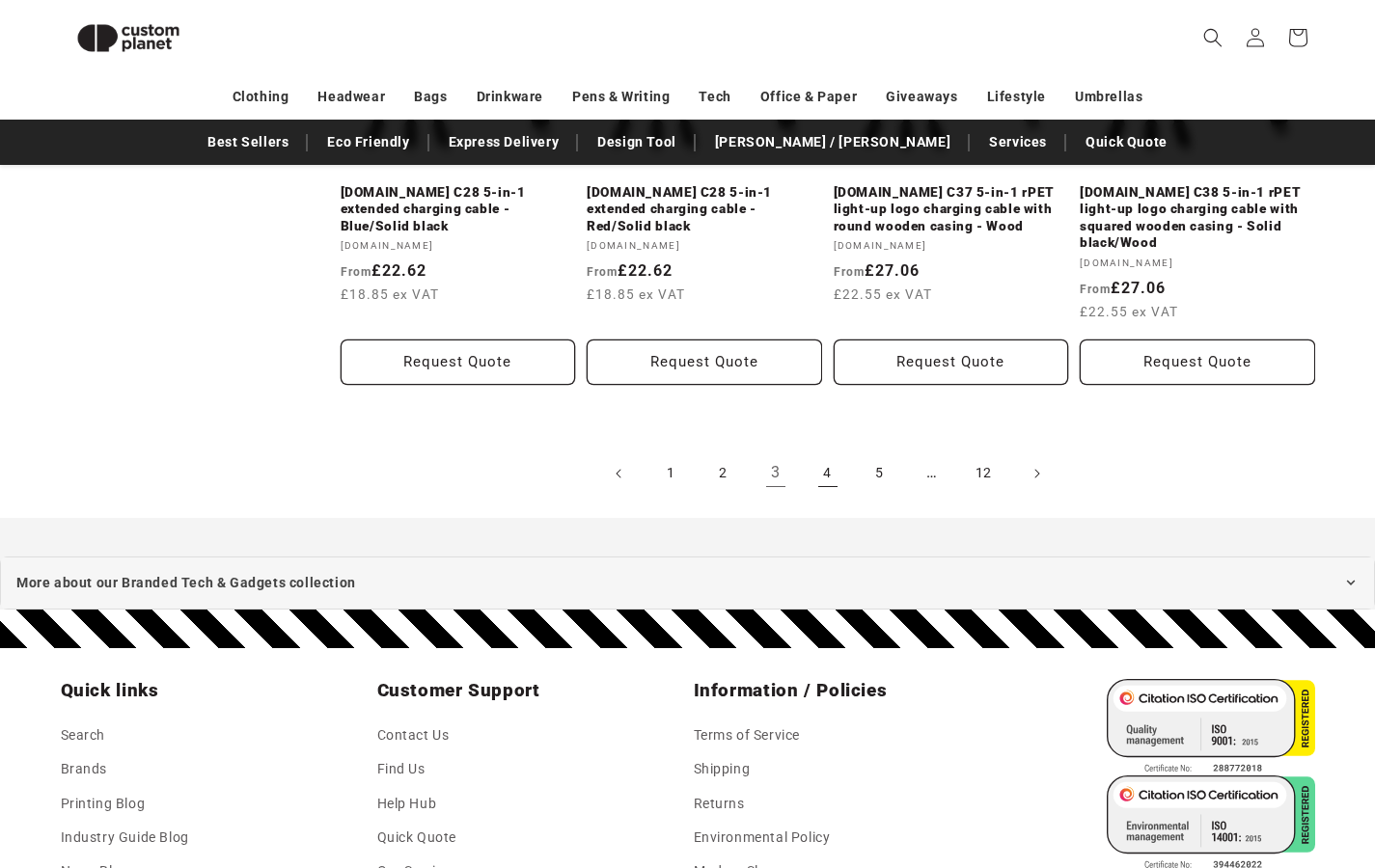
click at [832, 452] on link "4" at bounding box center [828, 473] width 43 height 43
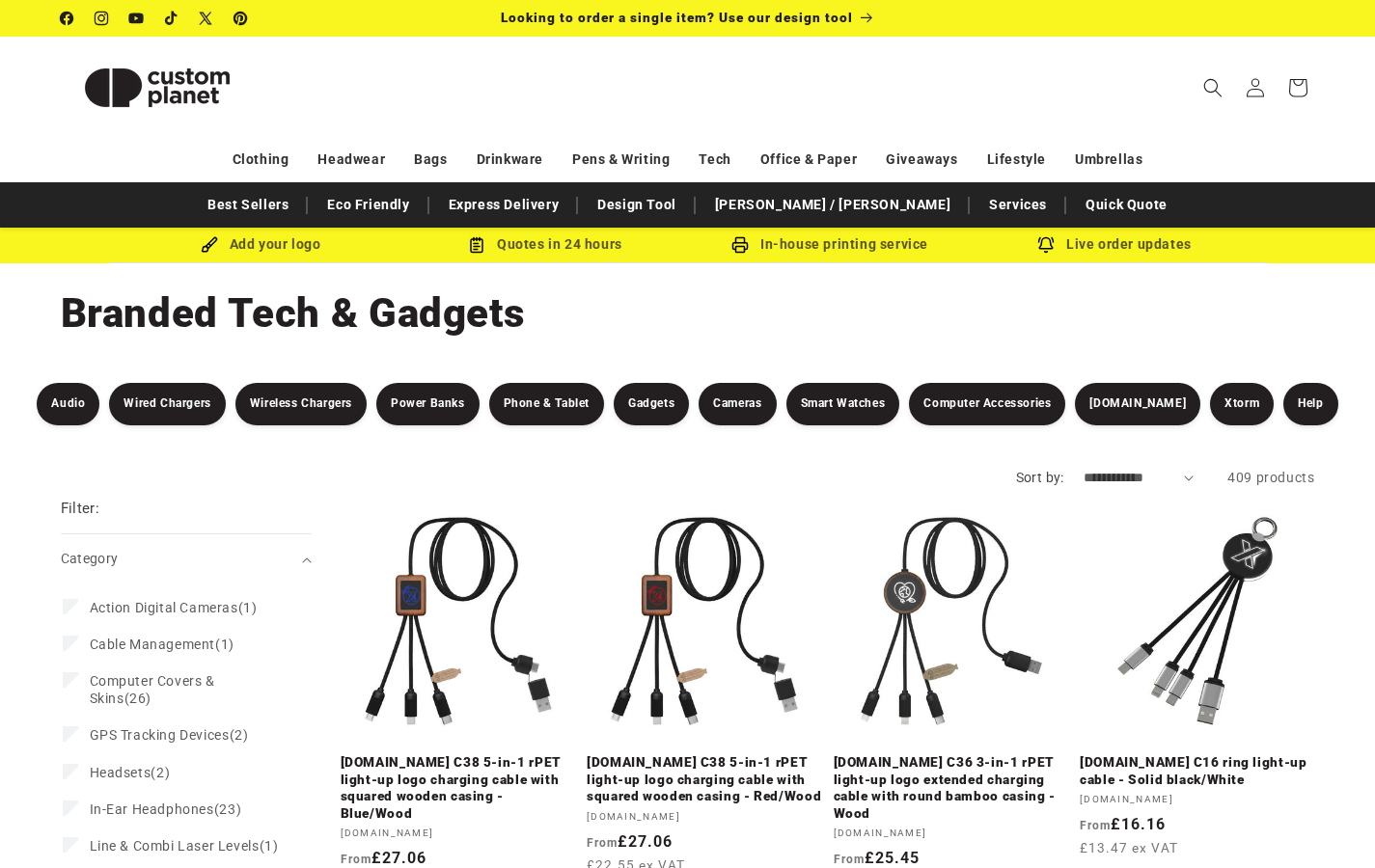
select select "**********"
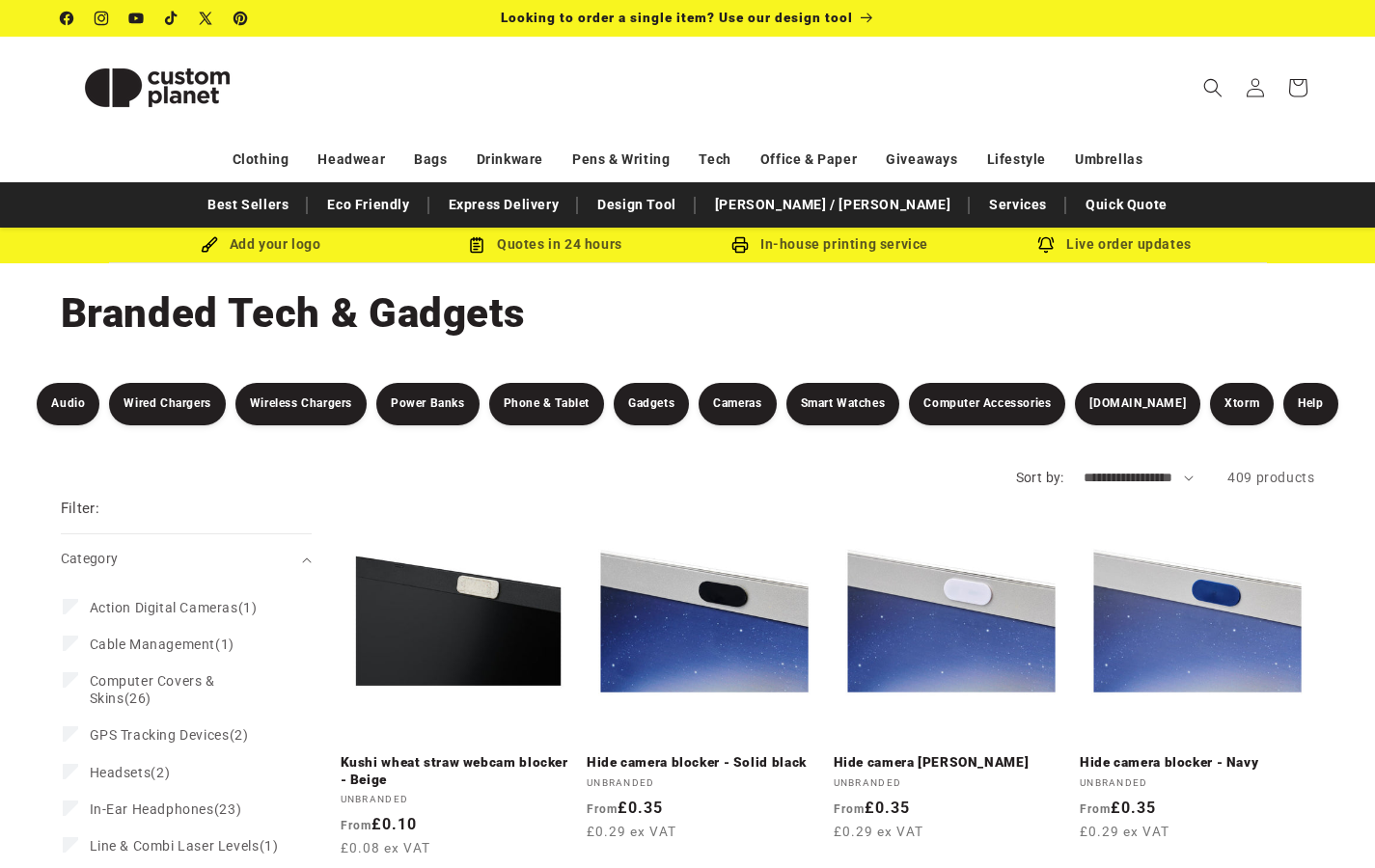
select select "**********"
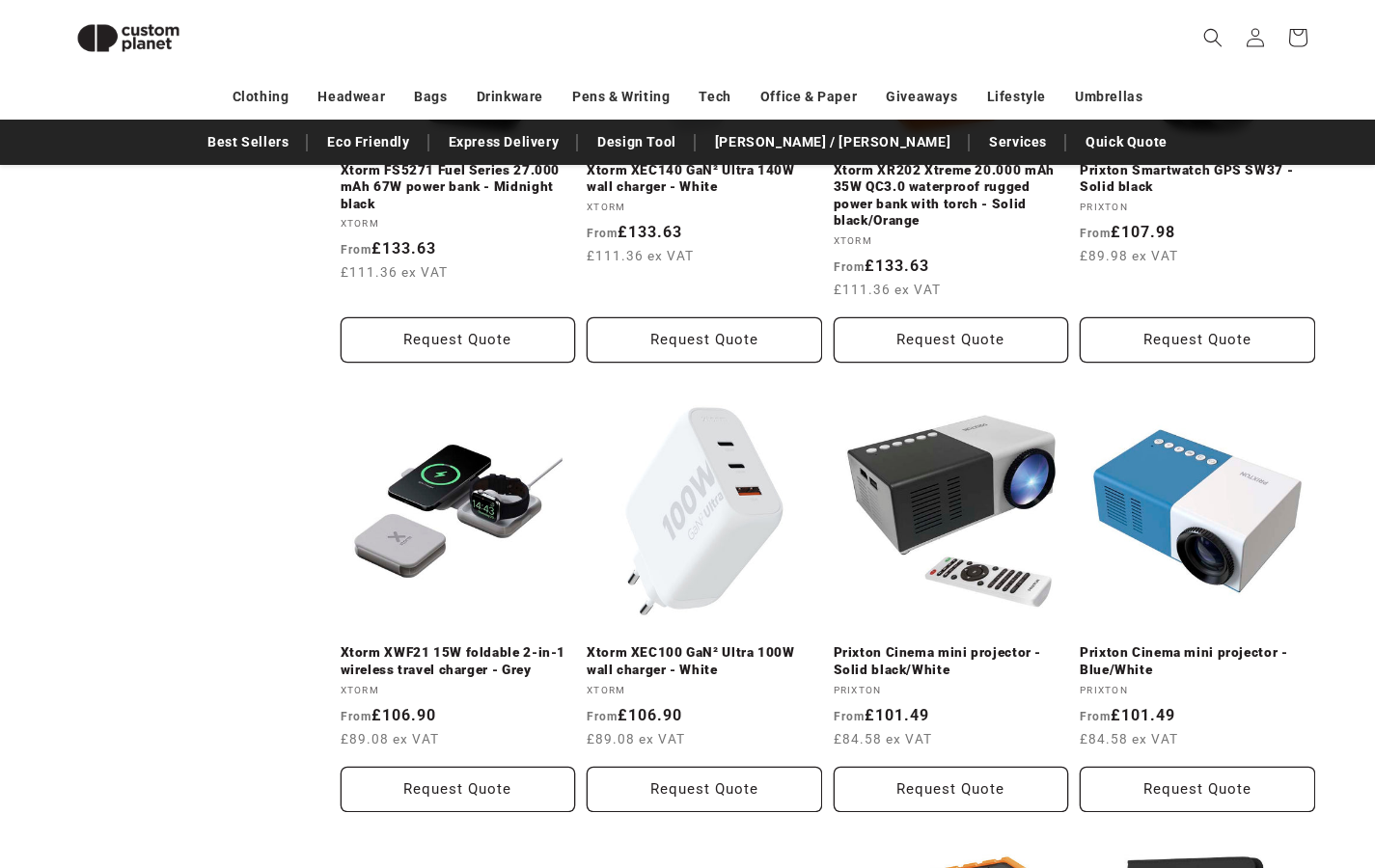
scroll to position [1044, 0]
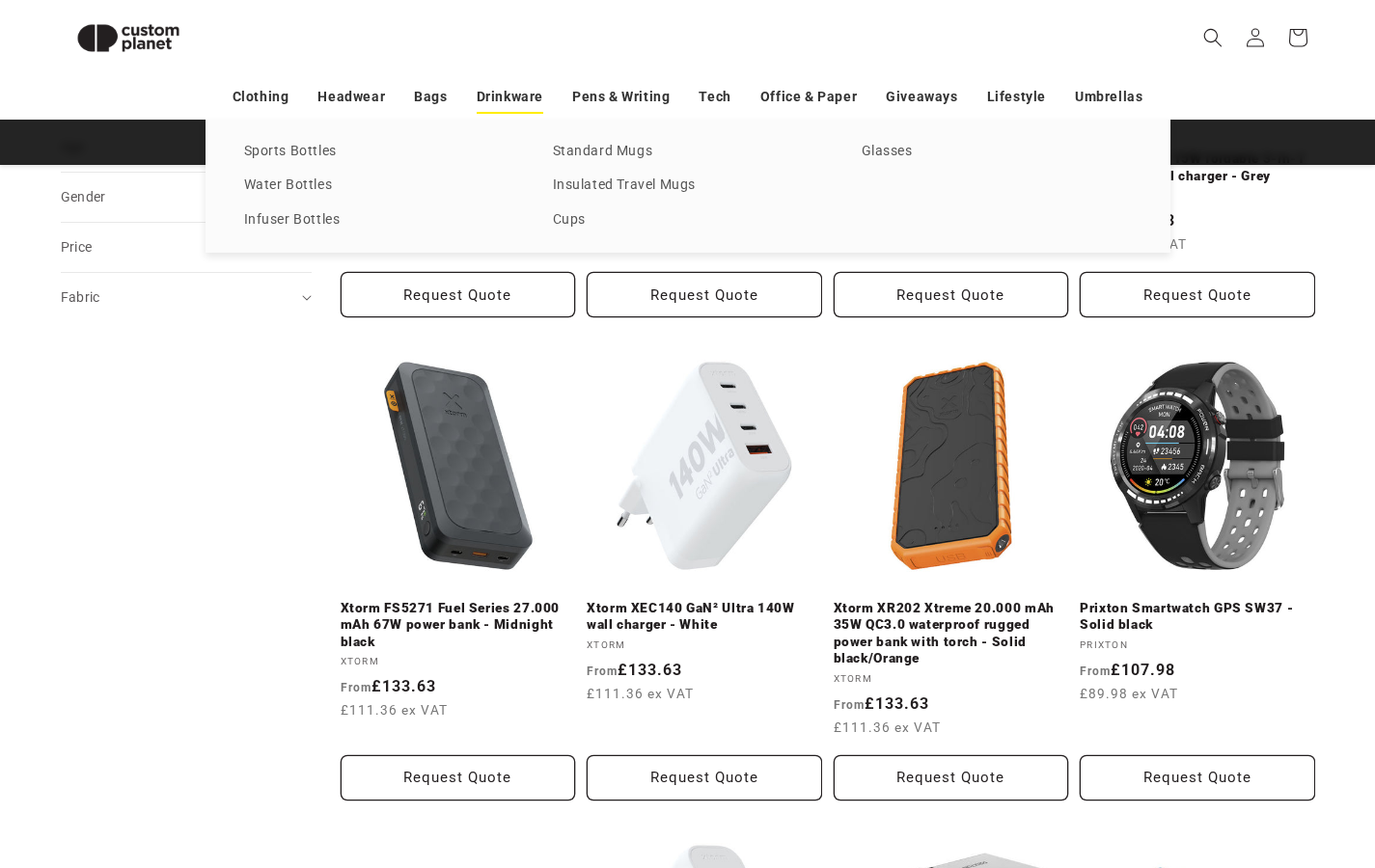
click at [525, 93] on link "Drinkware" at bounding box center [510, 97] width 66 height 34
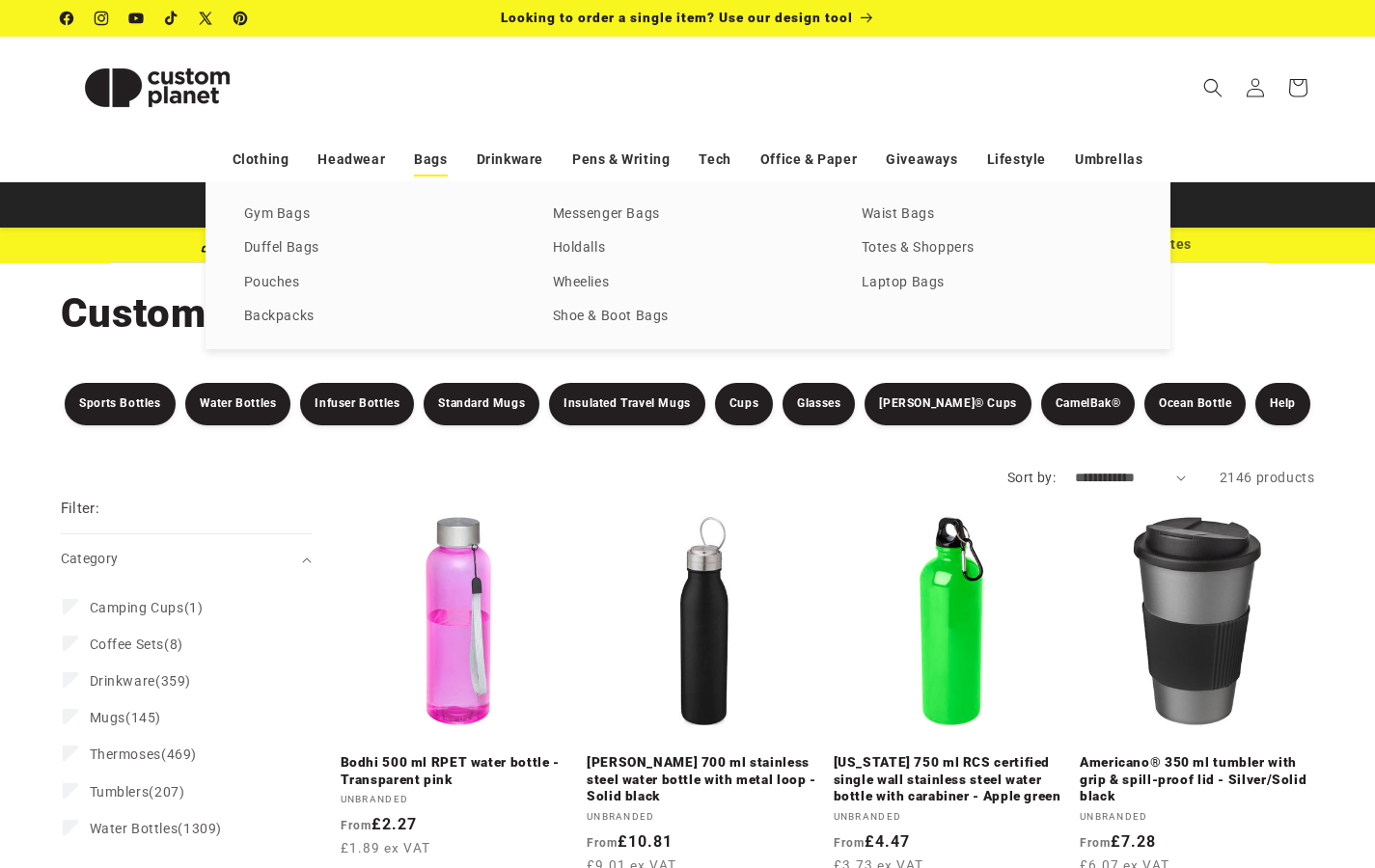
click at [428, 152] on link "Bags" at bounding box center [430, 159] width 33 height 34
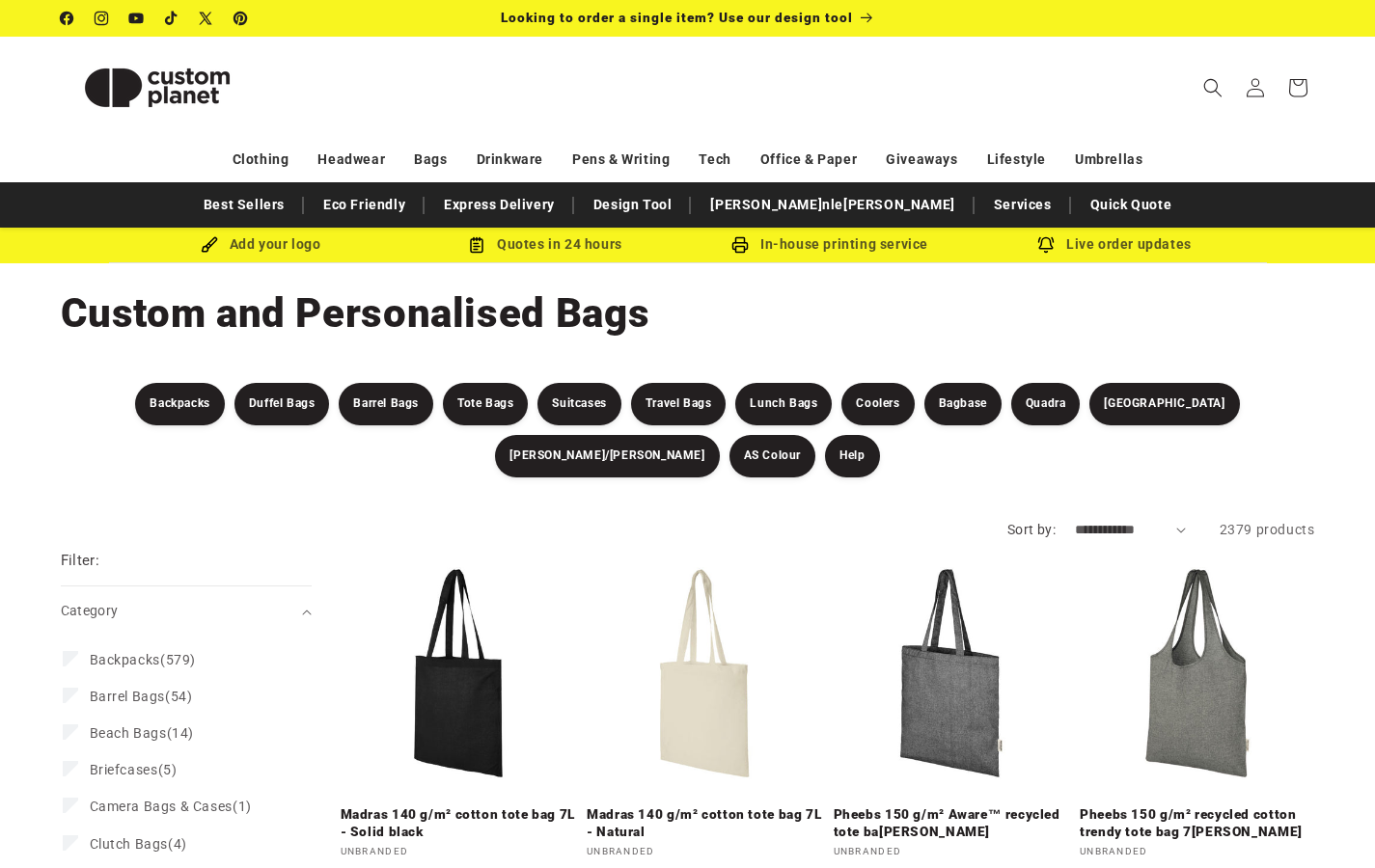
select select "**********"
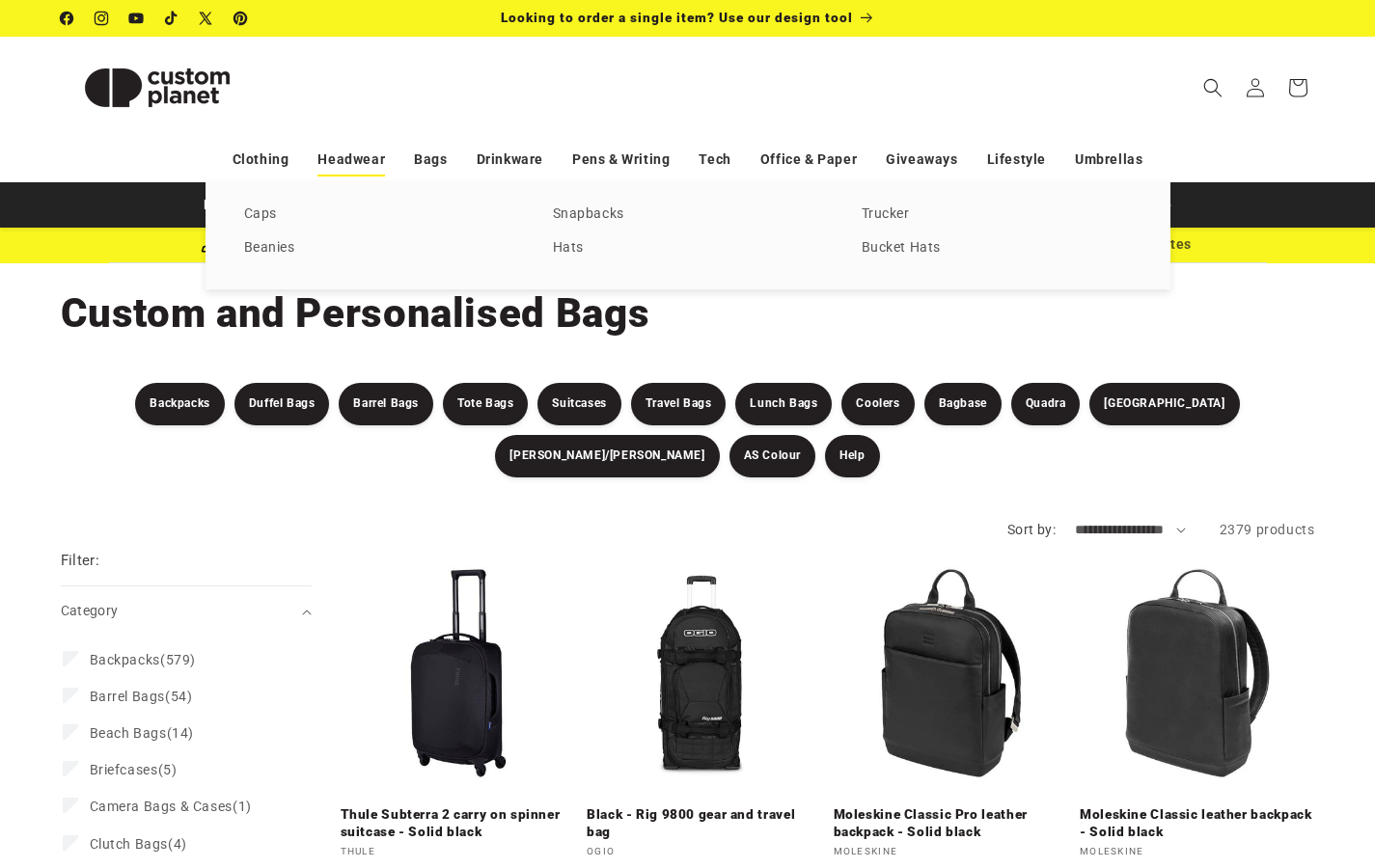
click at [345, 153] on link "Headwear" at bounding box center [351, 159] width 67 height 34
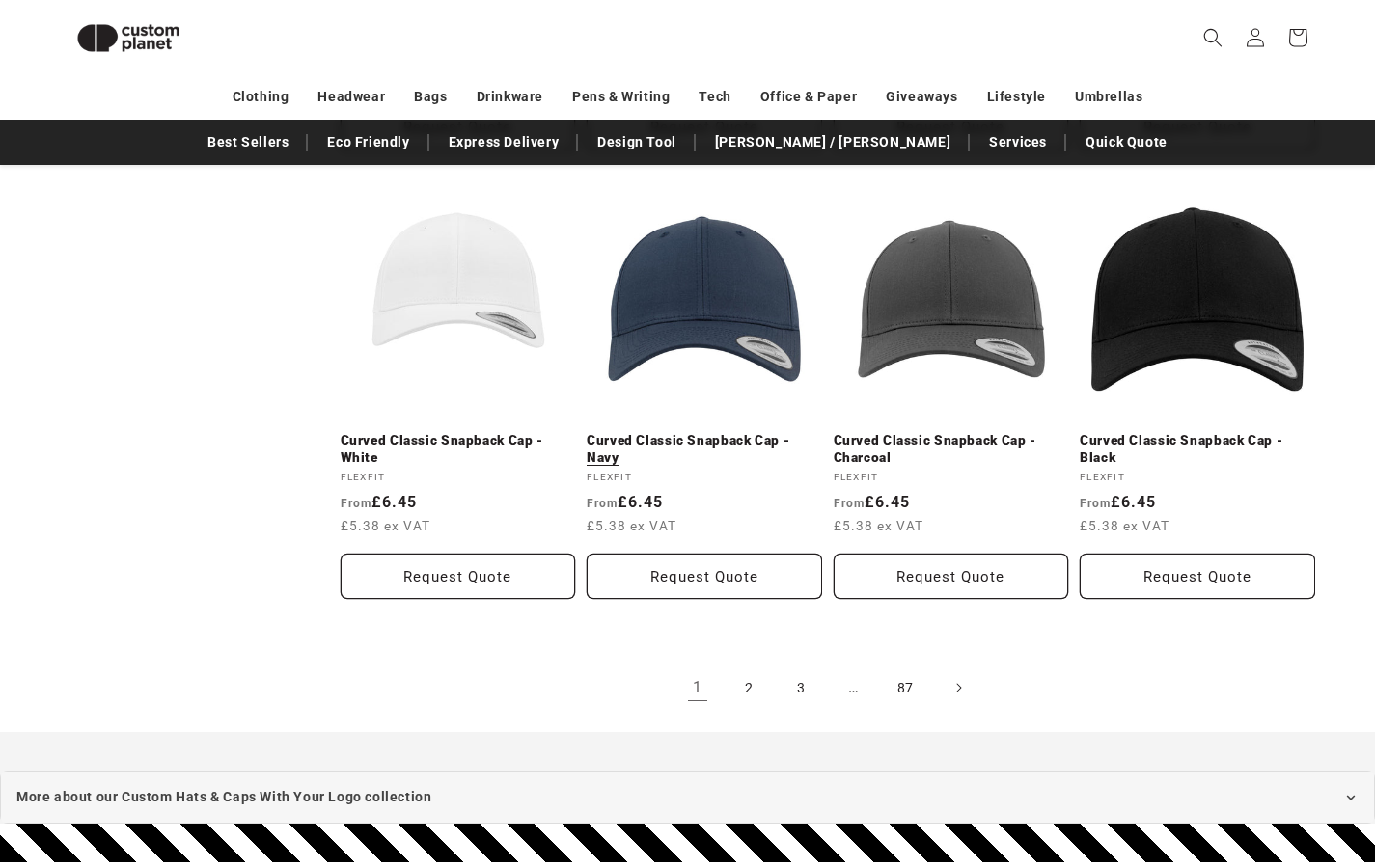
scroll to position [4116, 0]
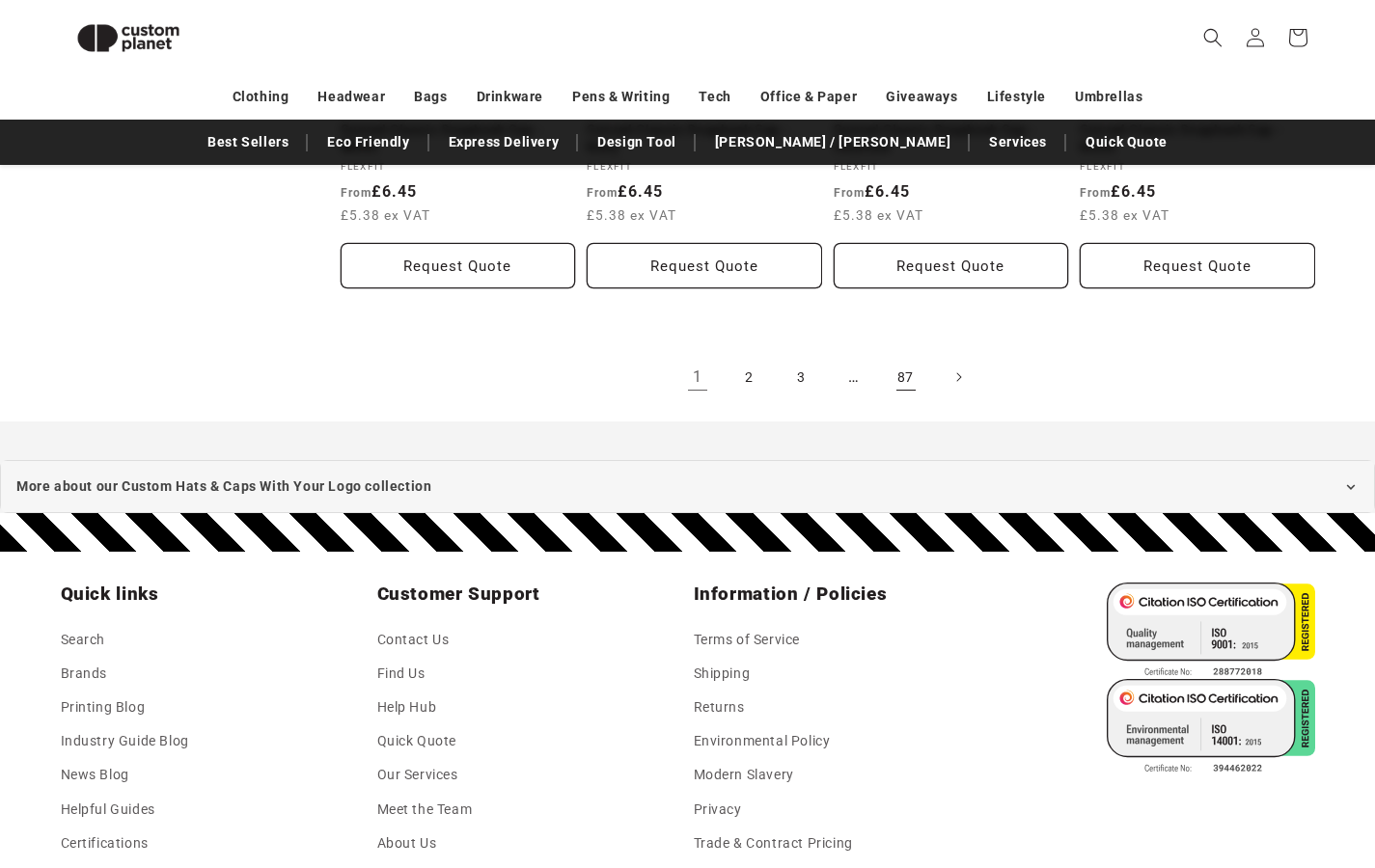
click at [892, 357] on link "87" at bounding box center [906, 377] width 43 height 43
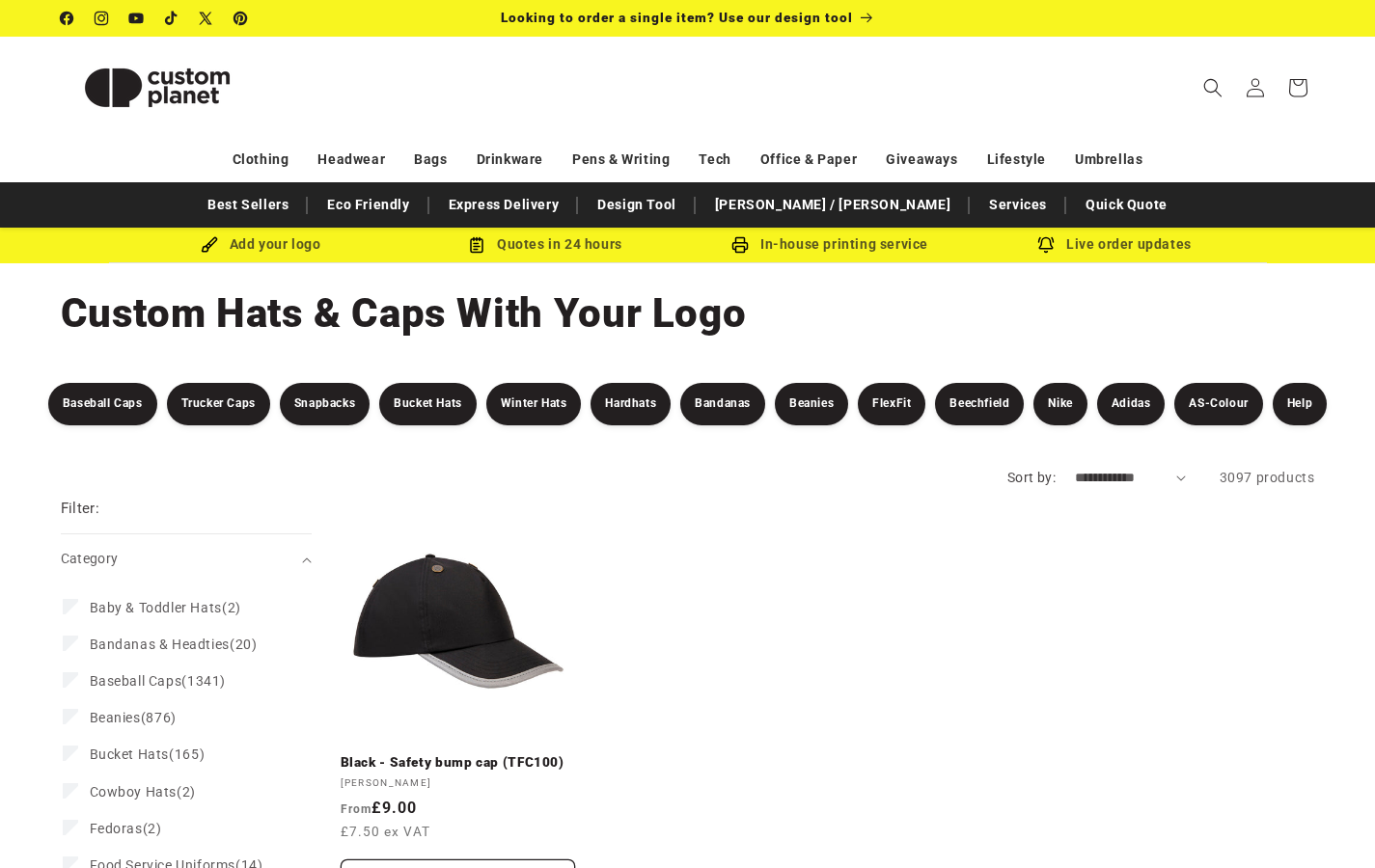
select select "**********"
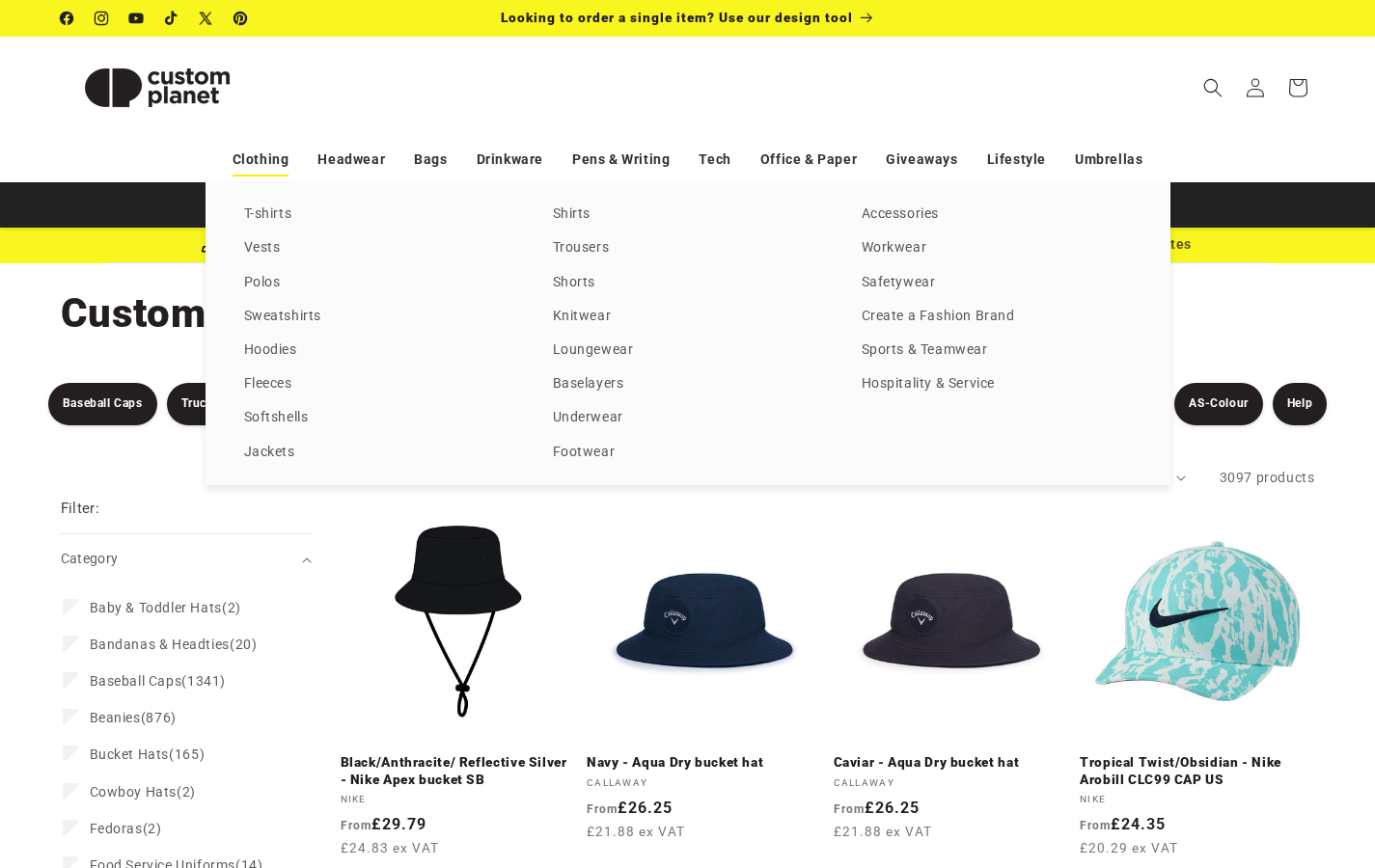
click at [289, 158] on link "Clothing" at bounding box center [261, 159] width 57 height 34
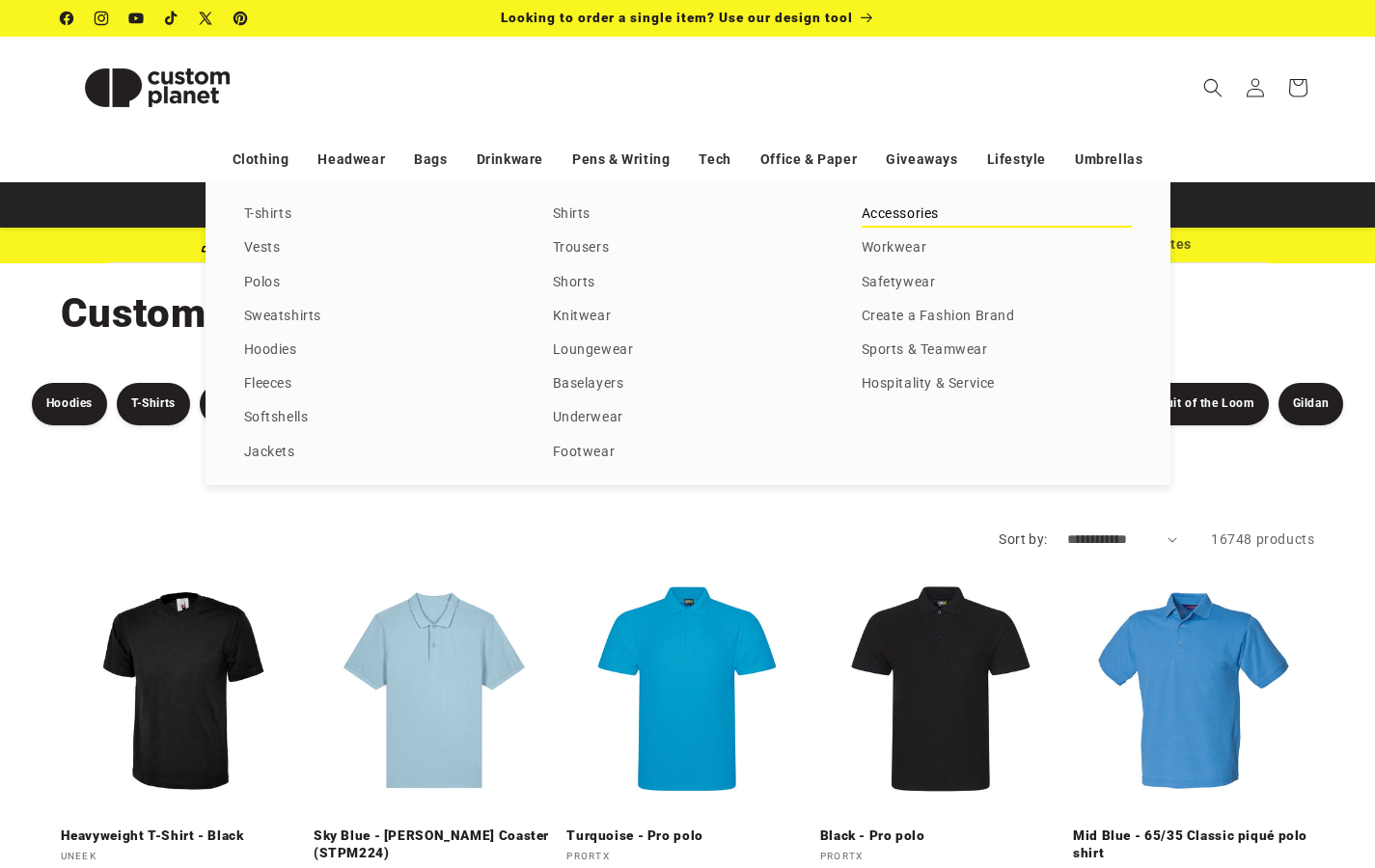
click at [886, 228] on link "Accessories" at bounding box center [997, 215] width 270 height 26
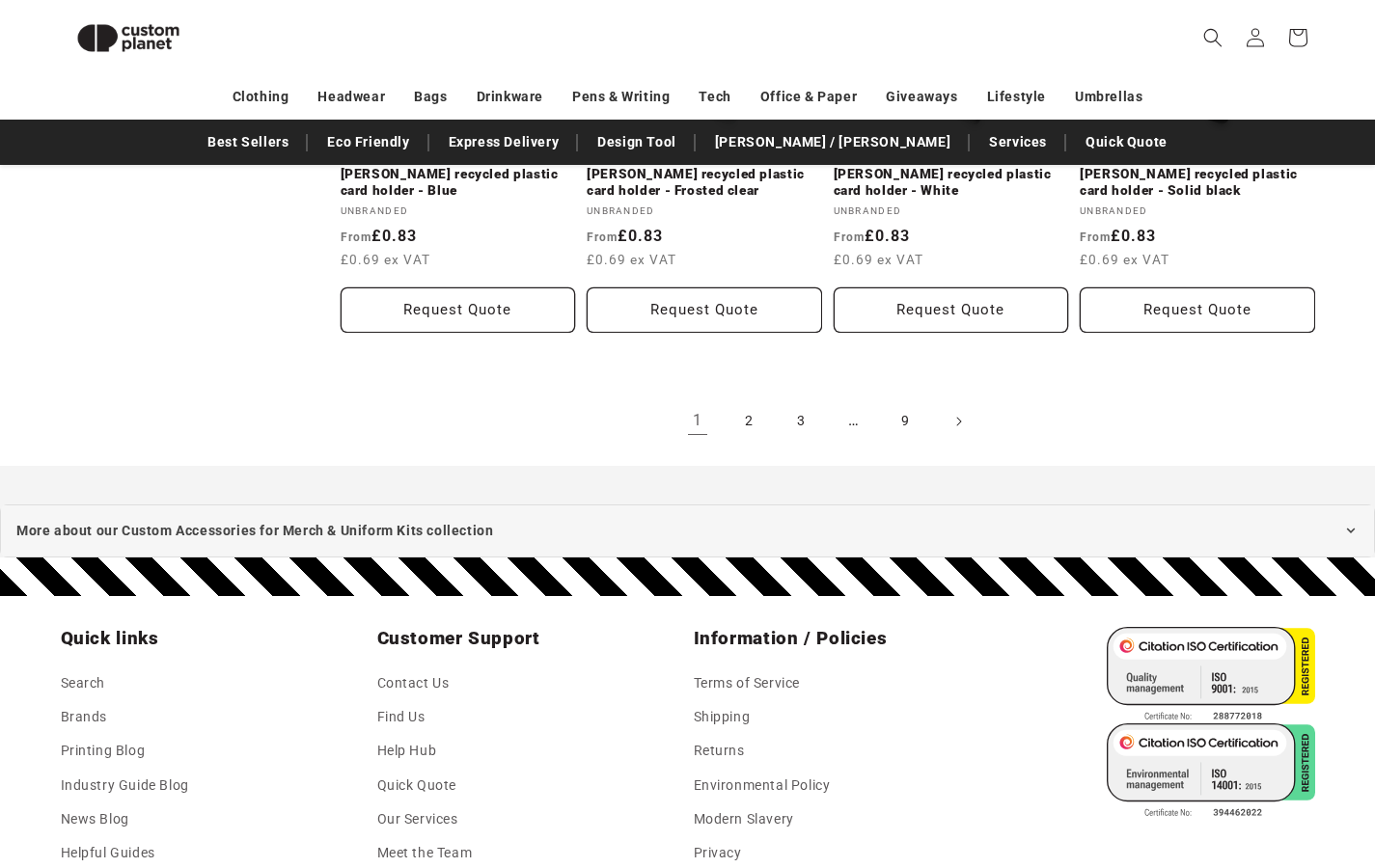
scroll to position [2140, 0]
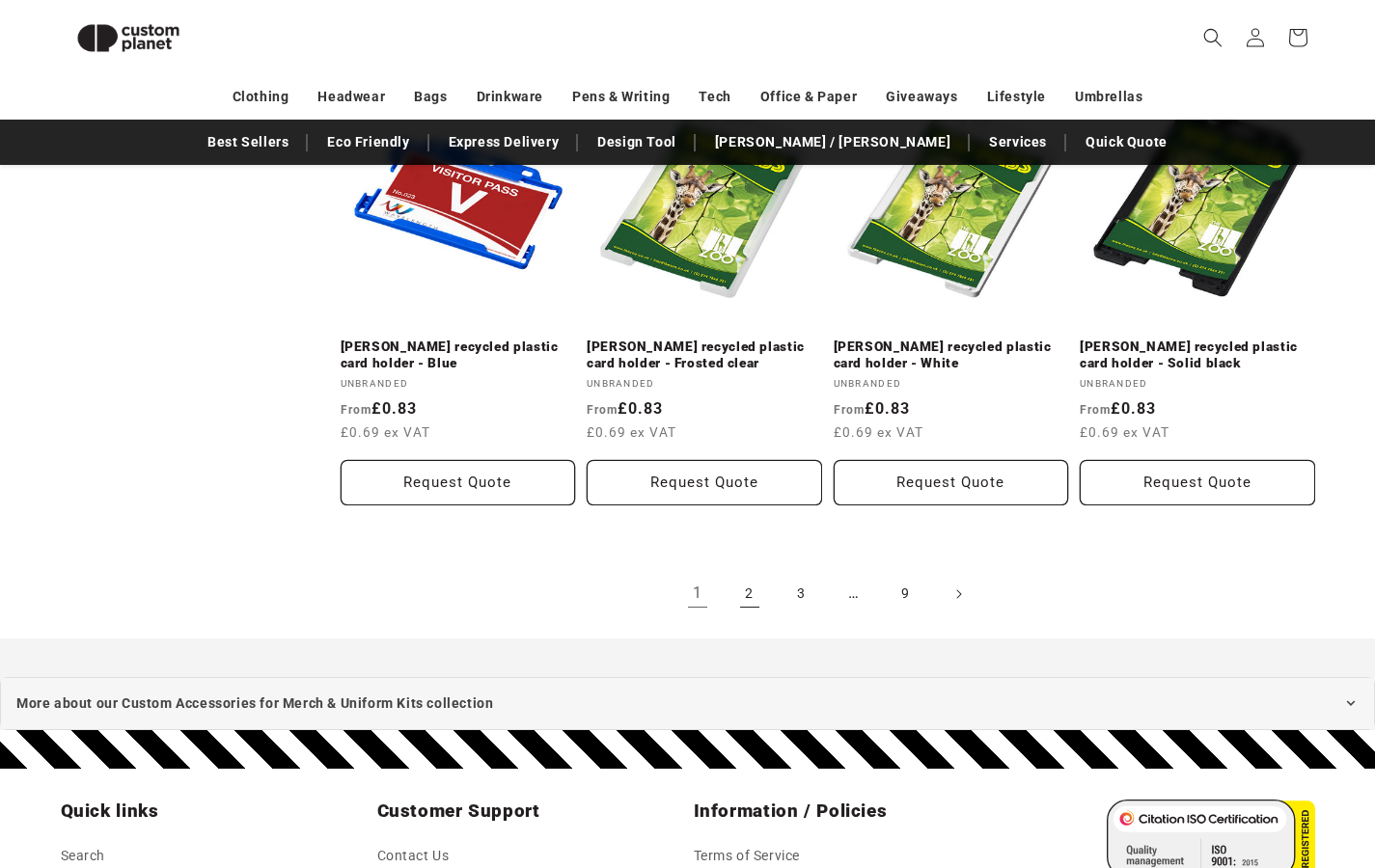
click at [765, 573] on link "2" at bounding box center [749, 594] width 43 height 43
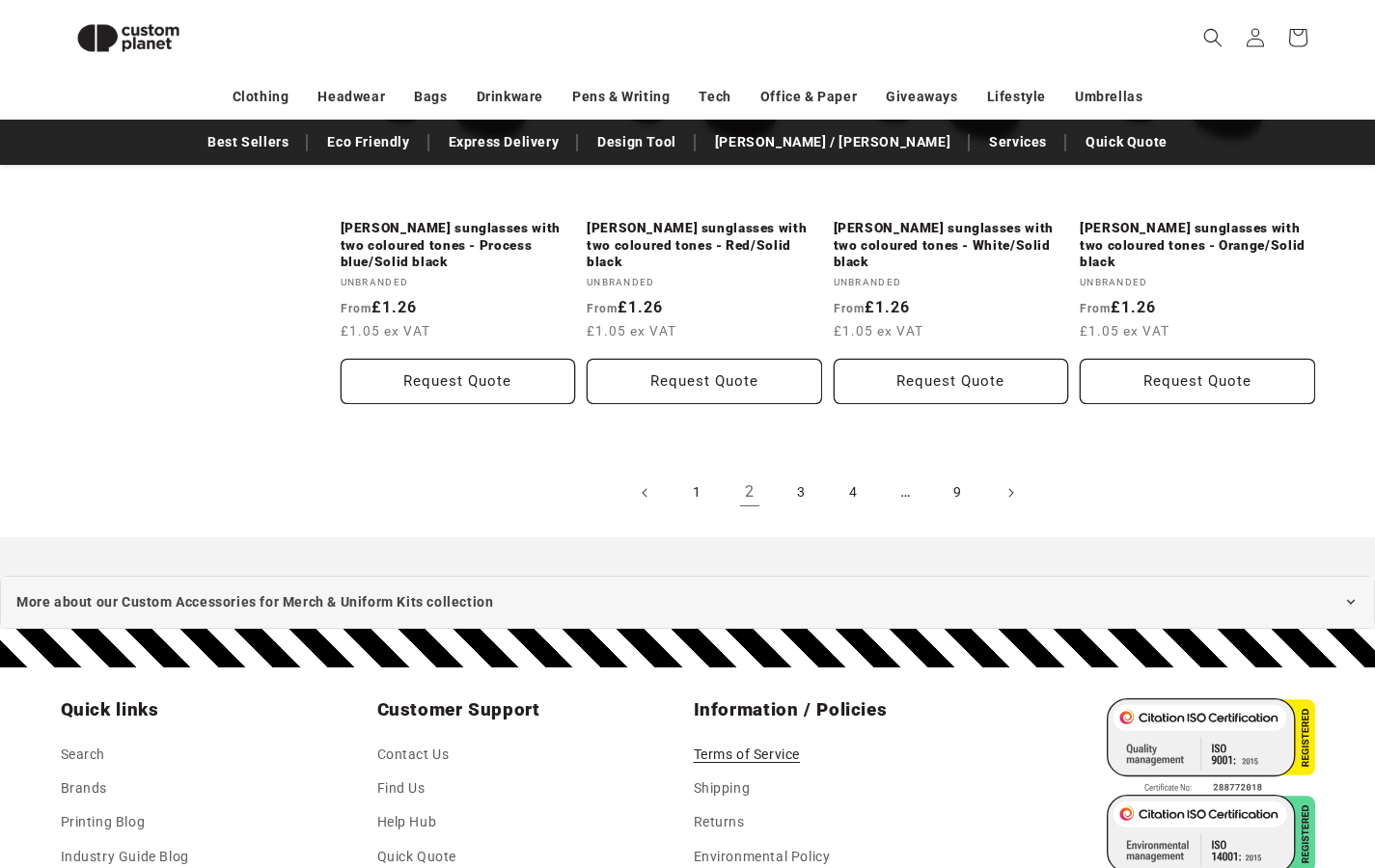
scroll to position [2035, 0]
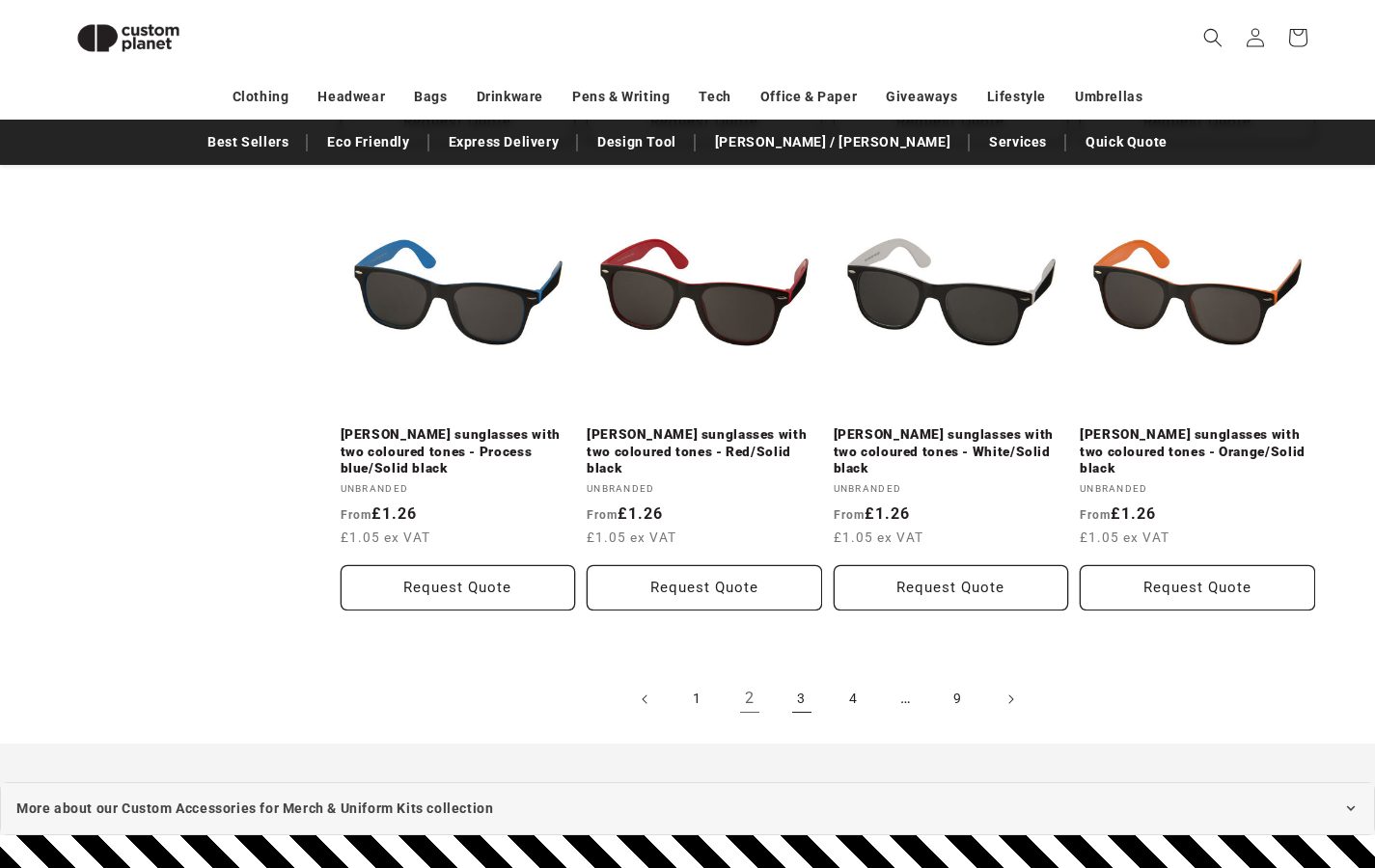
click at [804, 678] on link "3" at bounding box center [802, 699] width 43 height 43
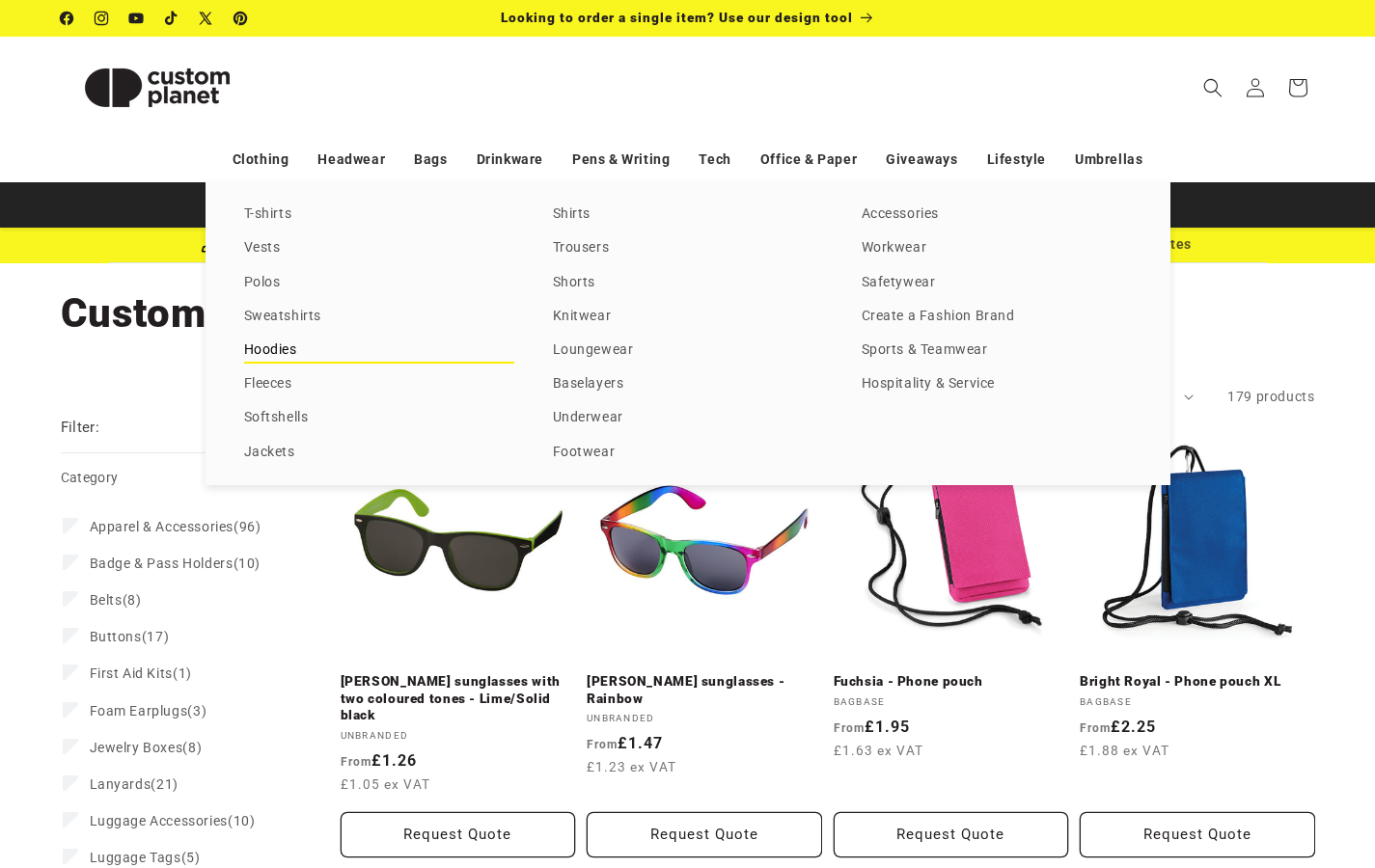
click at [280, 349] on link "Hoodies" at bounding box center [379, 350] width 270 height 26
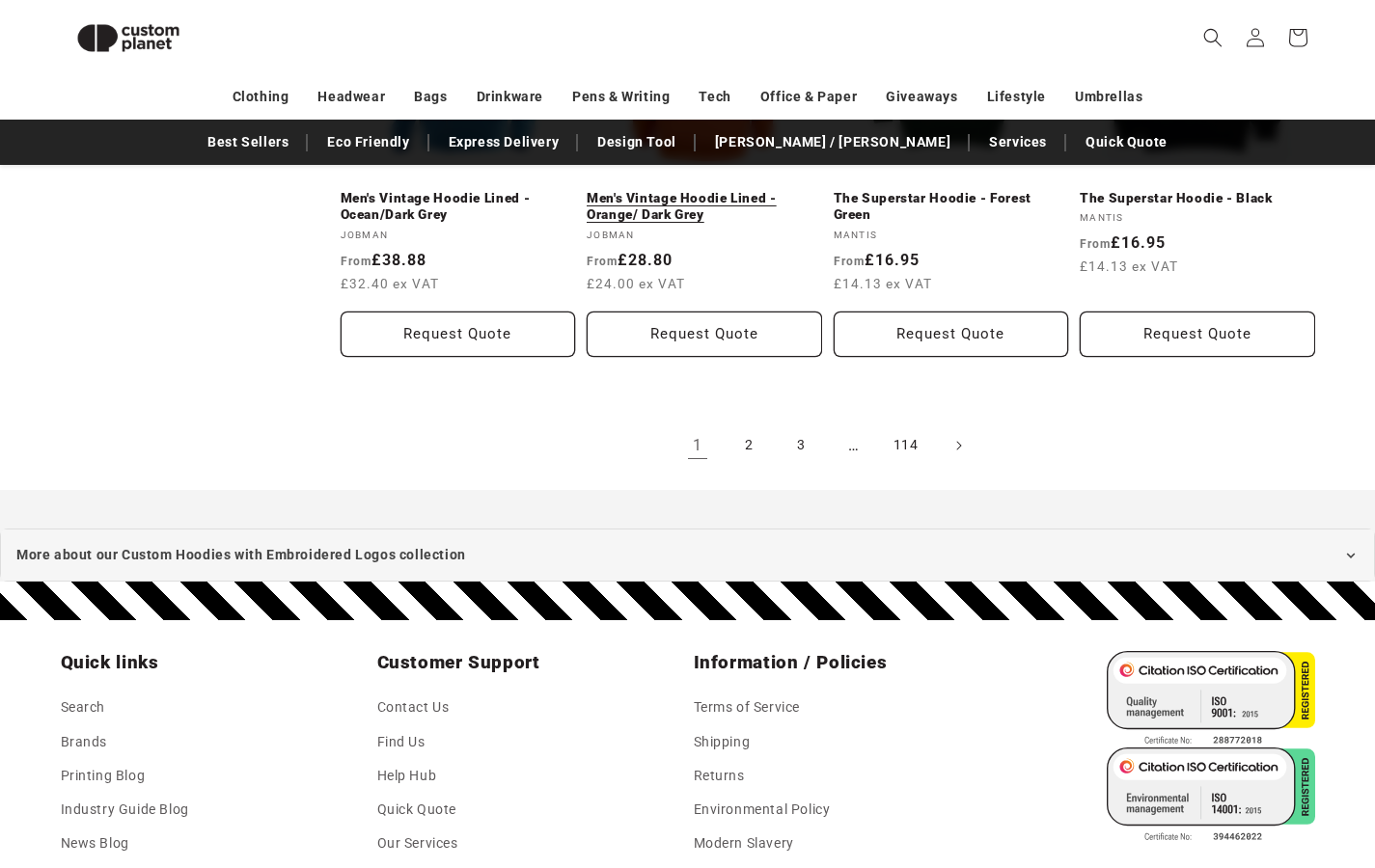
scroll to position [2474, 0]
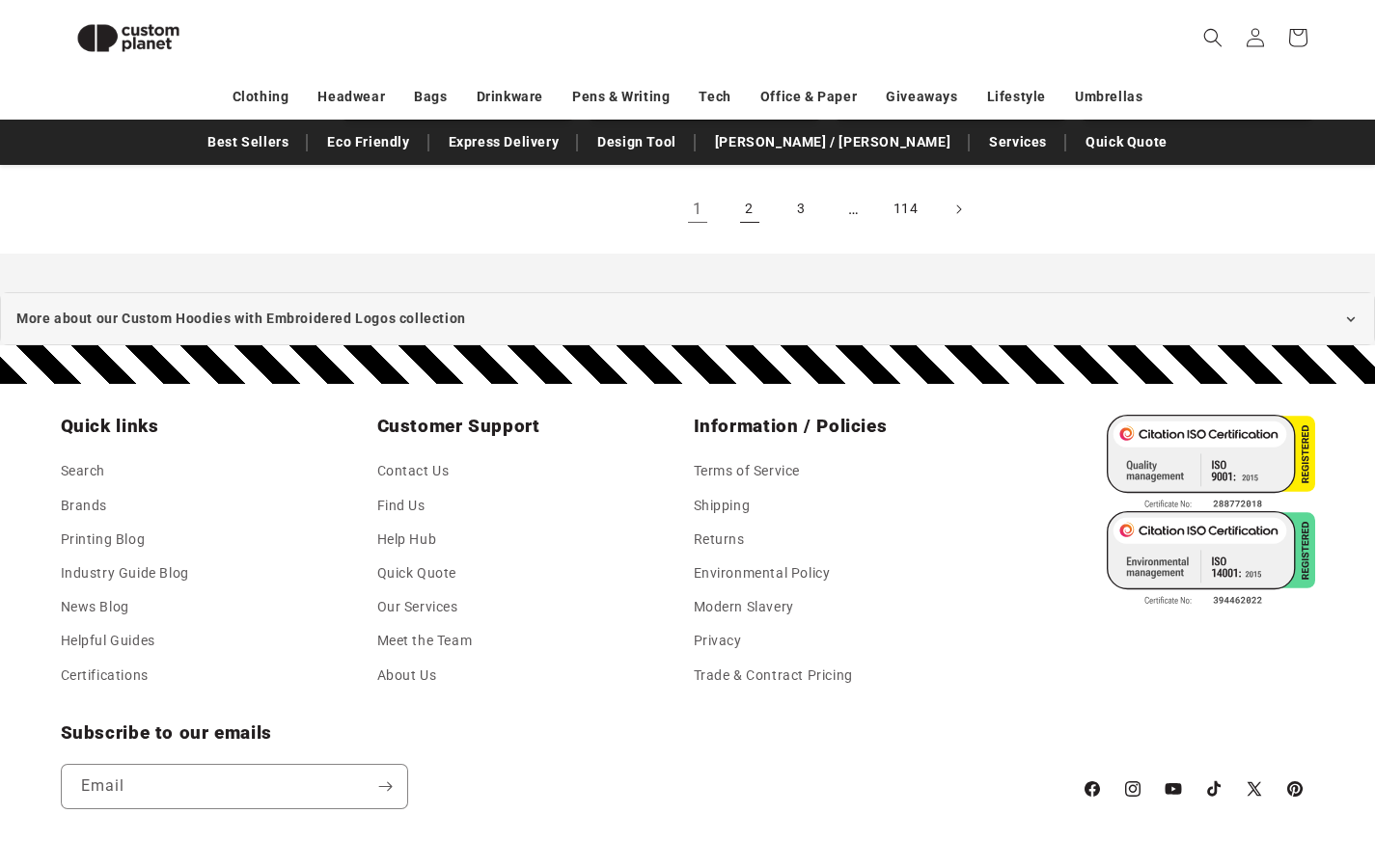
click at [750, 204] on link "2" at bounding box center [749, 209] width 43 height 43
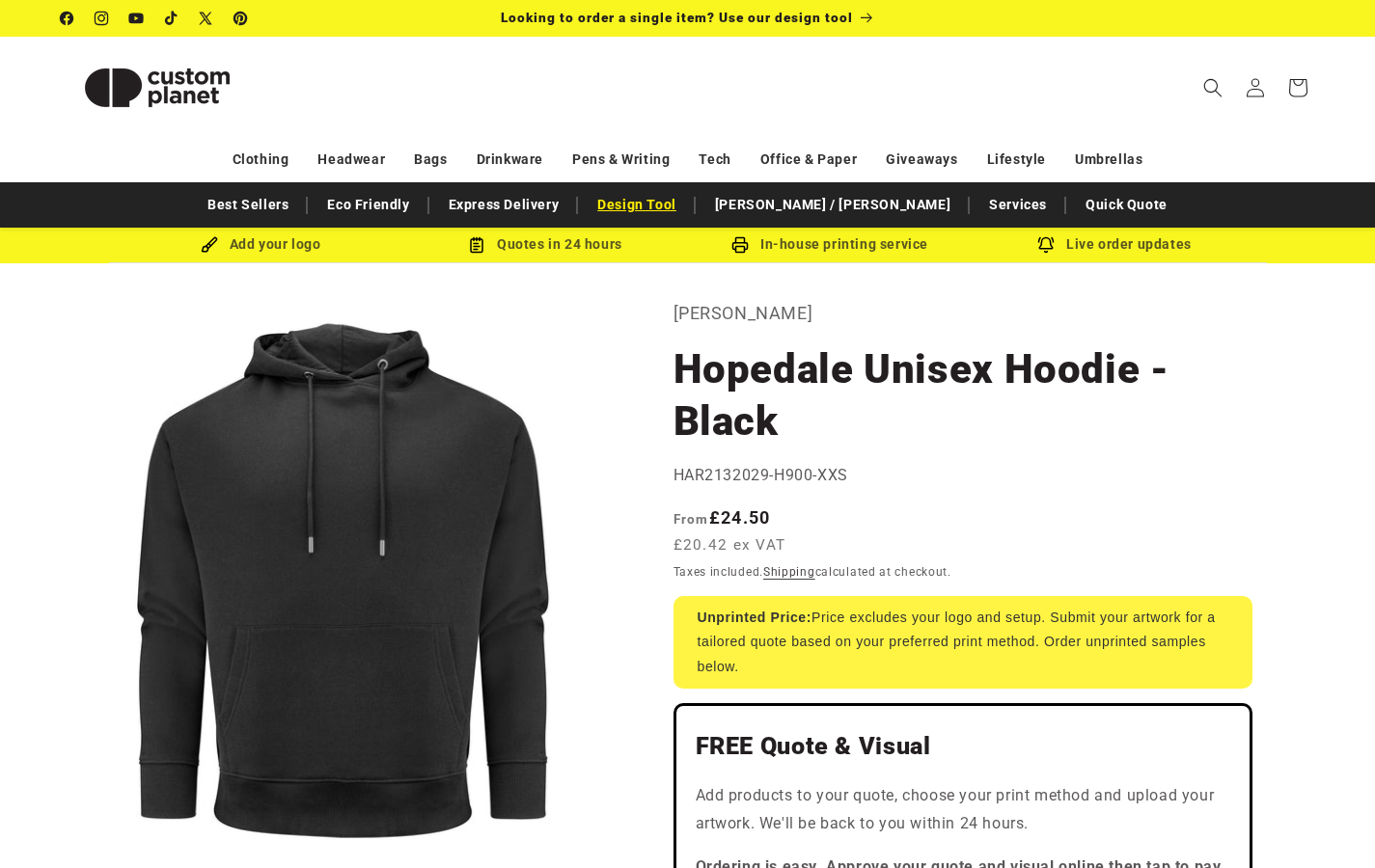
click at [678, 210] on link "Design Tool" at bounding box center [637, 205] width 98 height 34
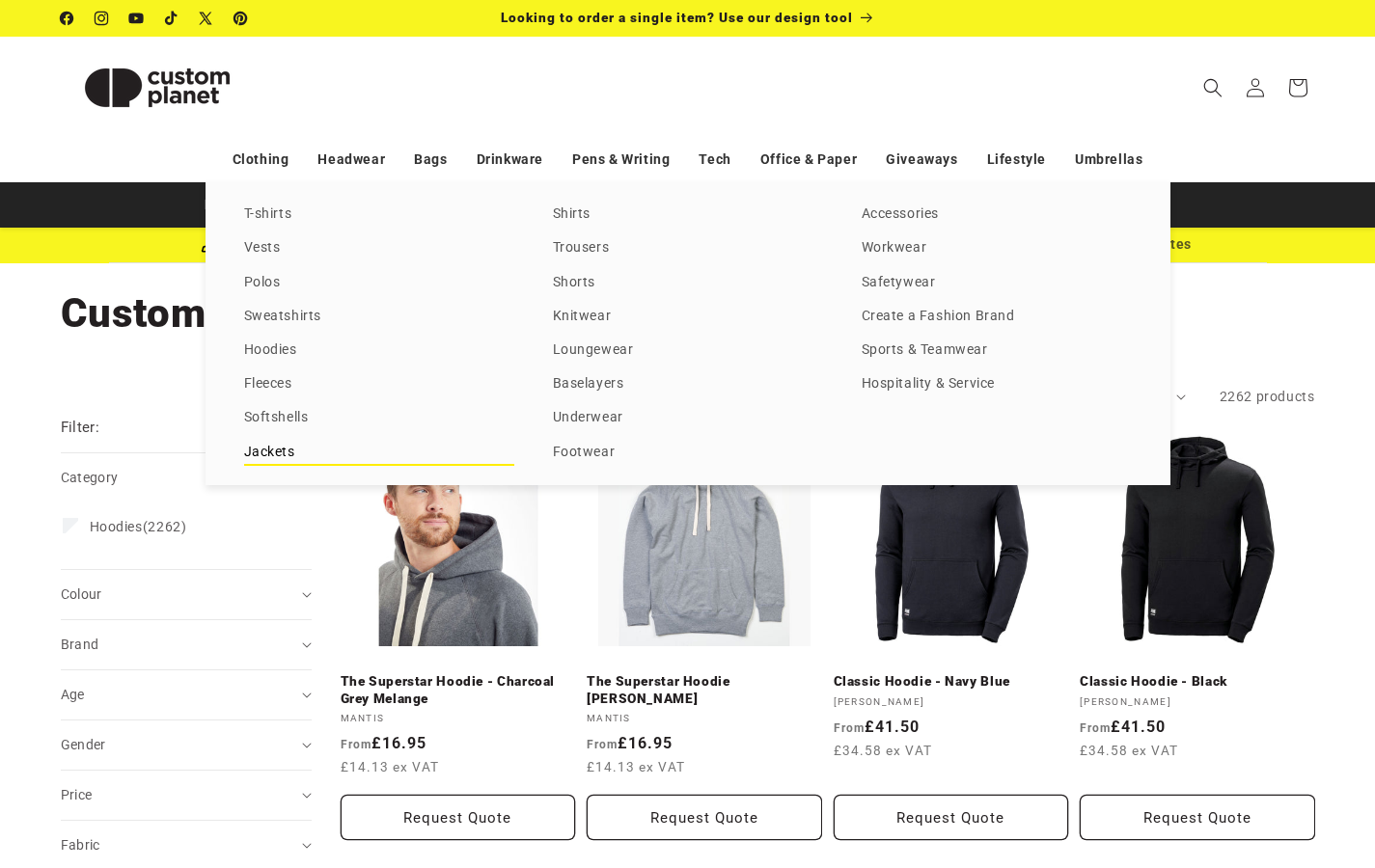
click at [279, 446] on link "Jackets" at bounding box center [379, 453] width 270 height 26
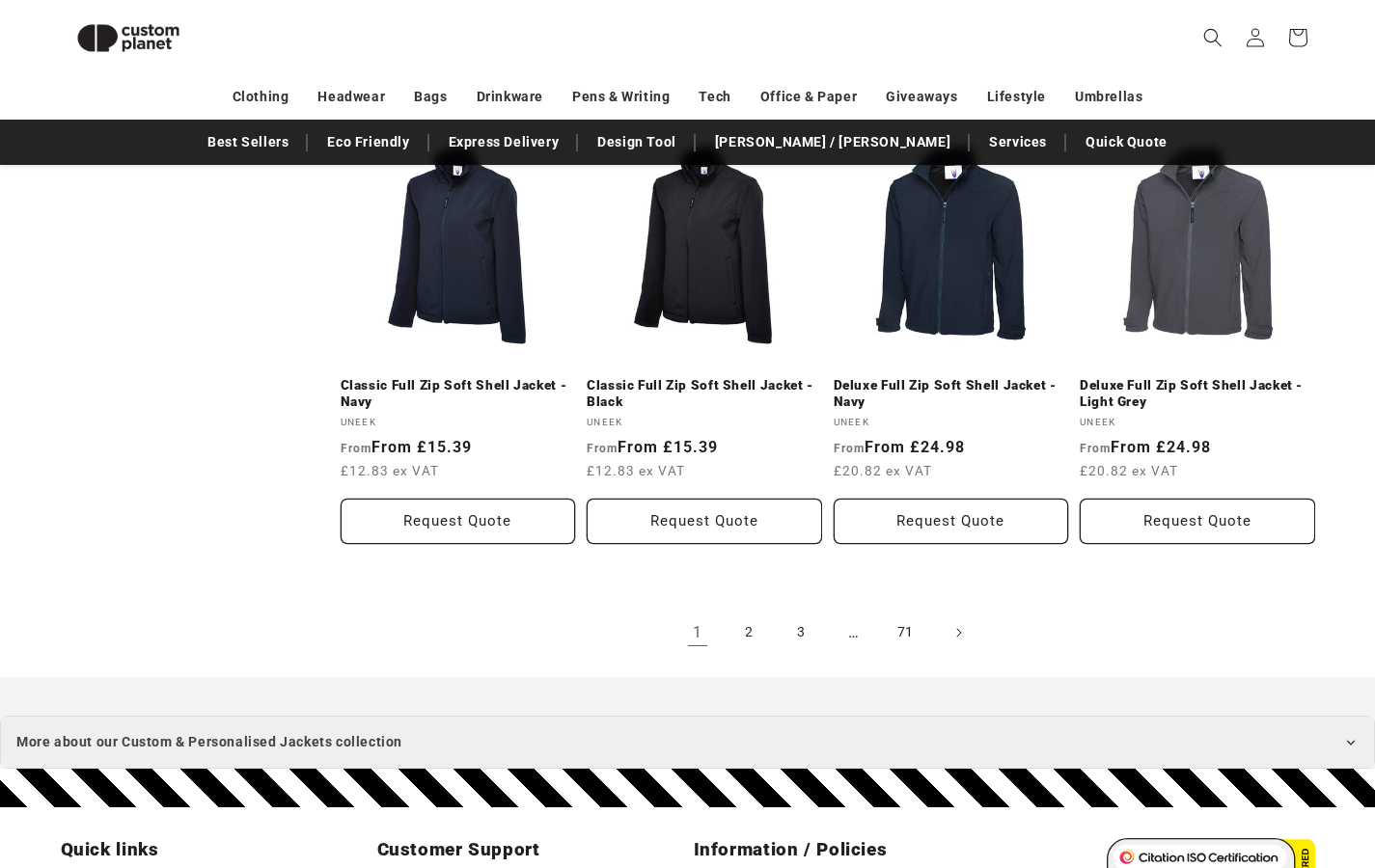
scroll to position [2050, 0]
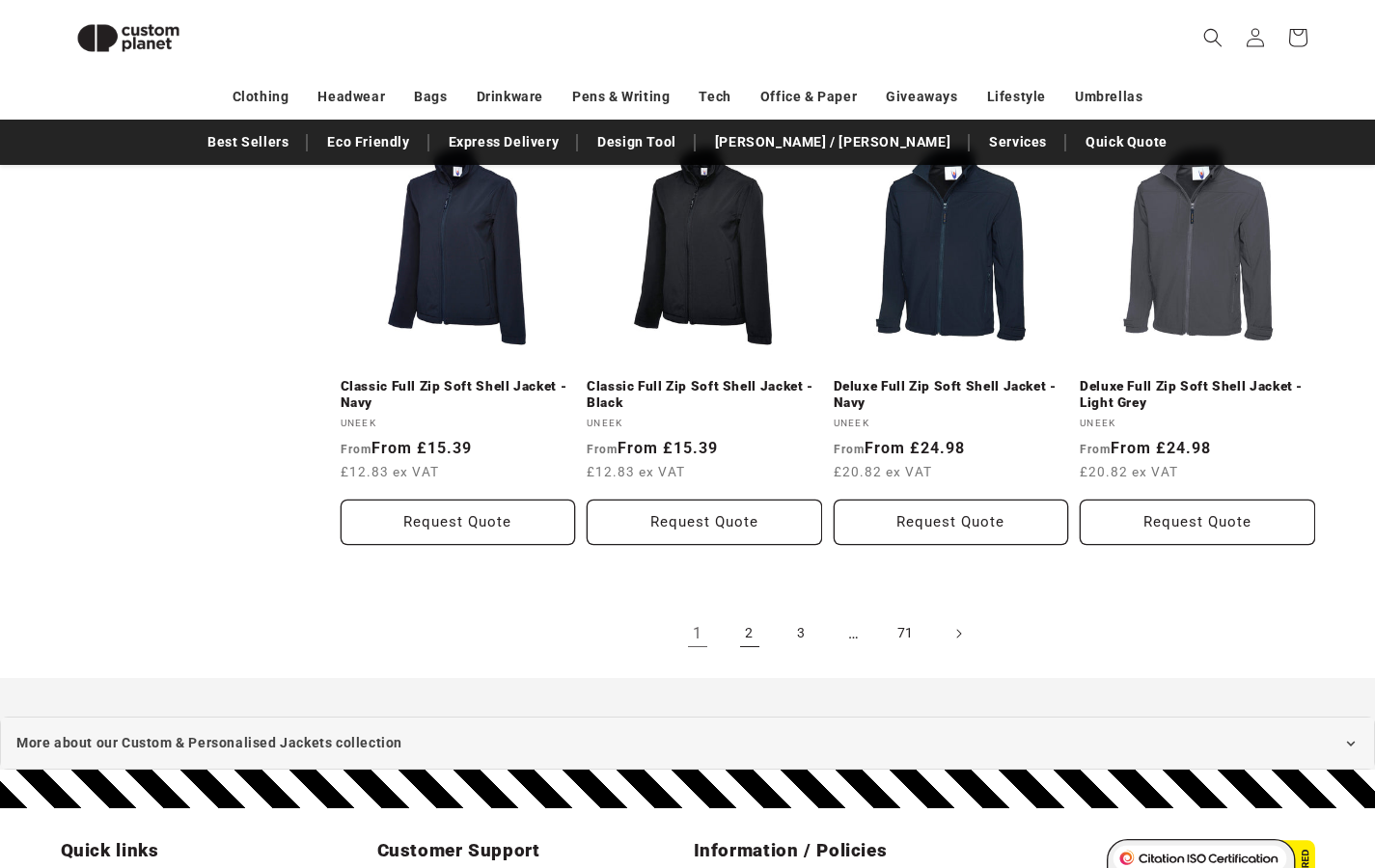
click at [748, 613] on link "2" at bounding box center [749, 633] width 43 height 43
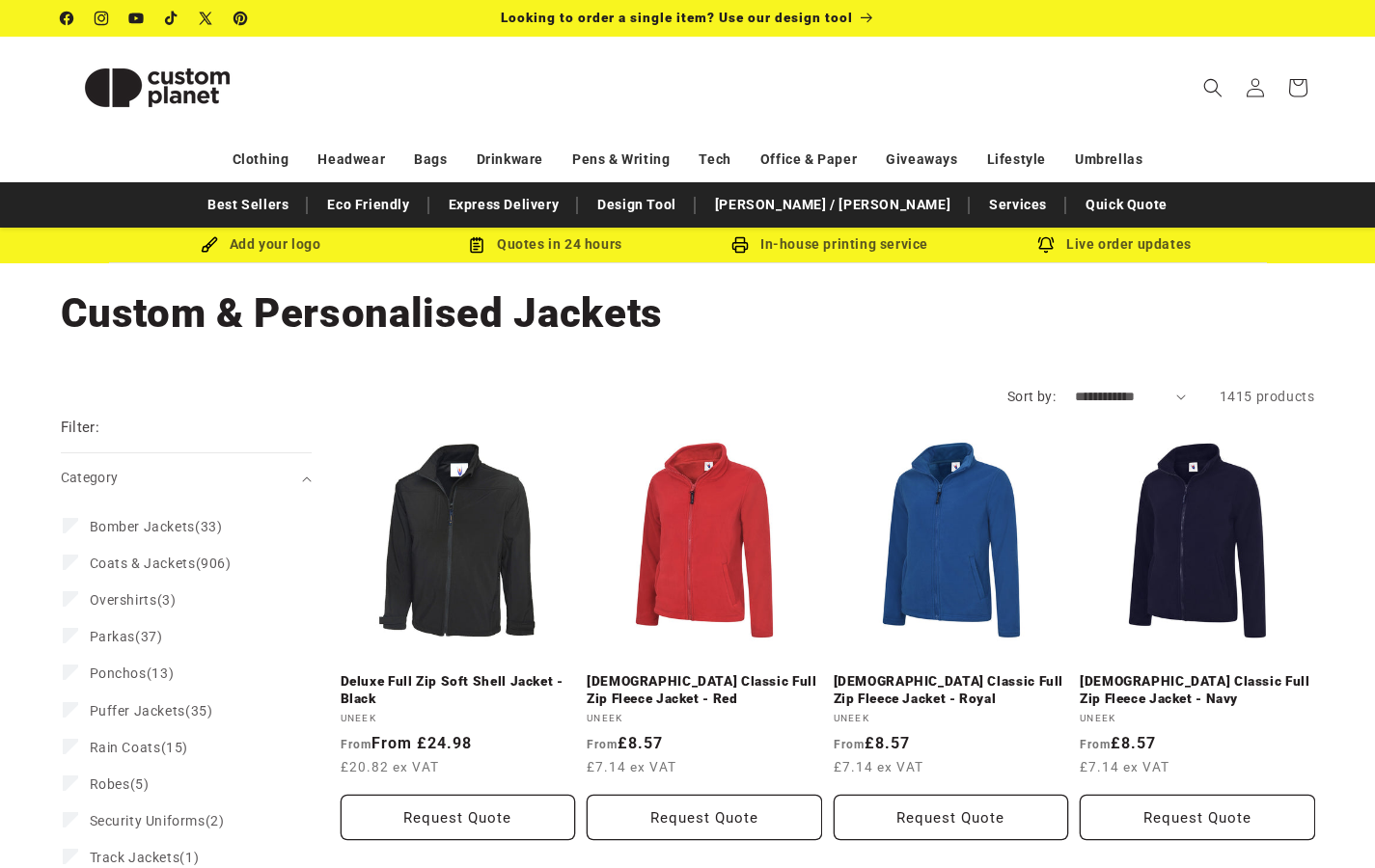
select select "**********"
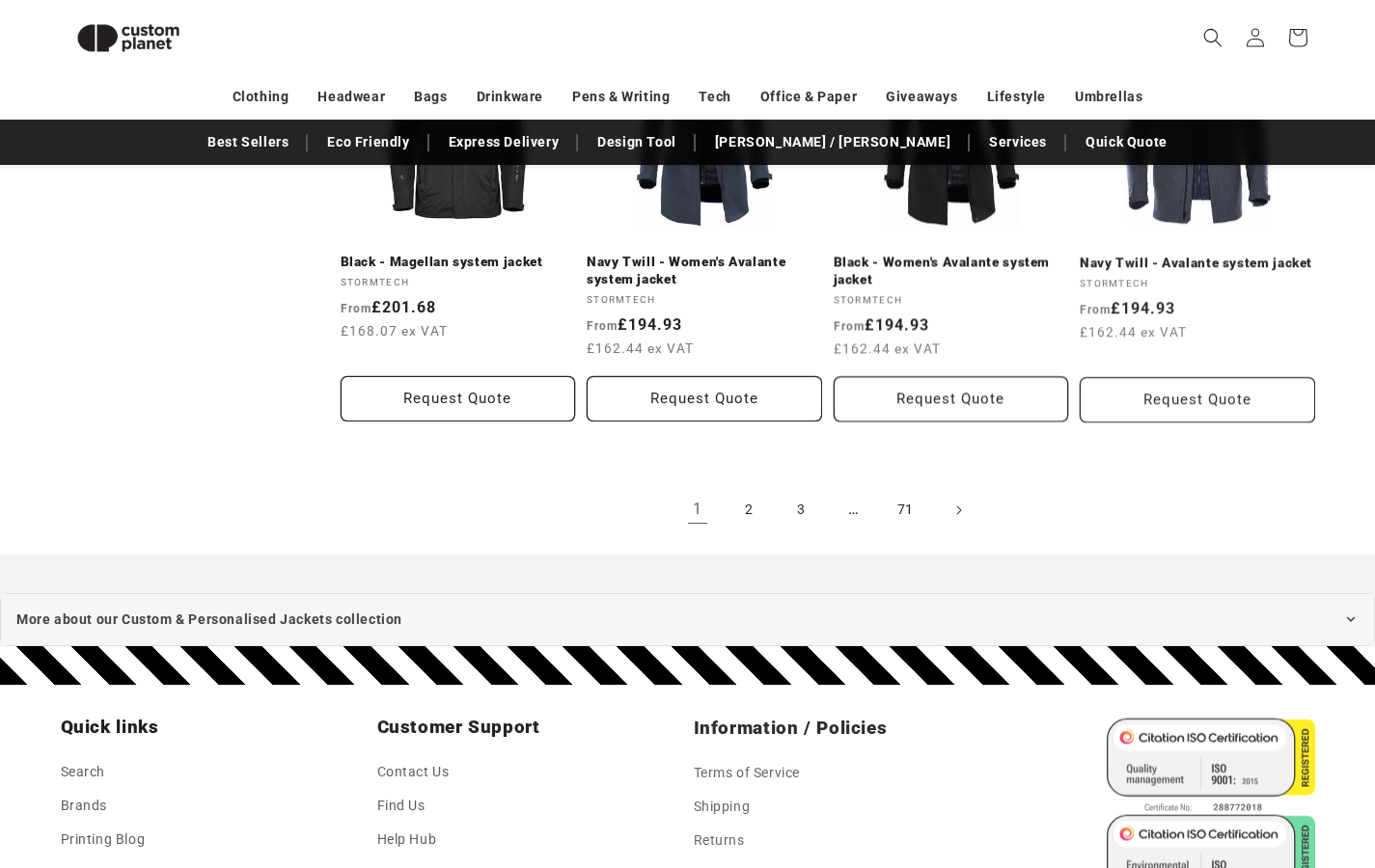
scroll to position [2163, 0]
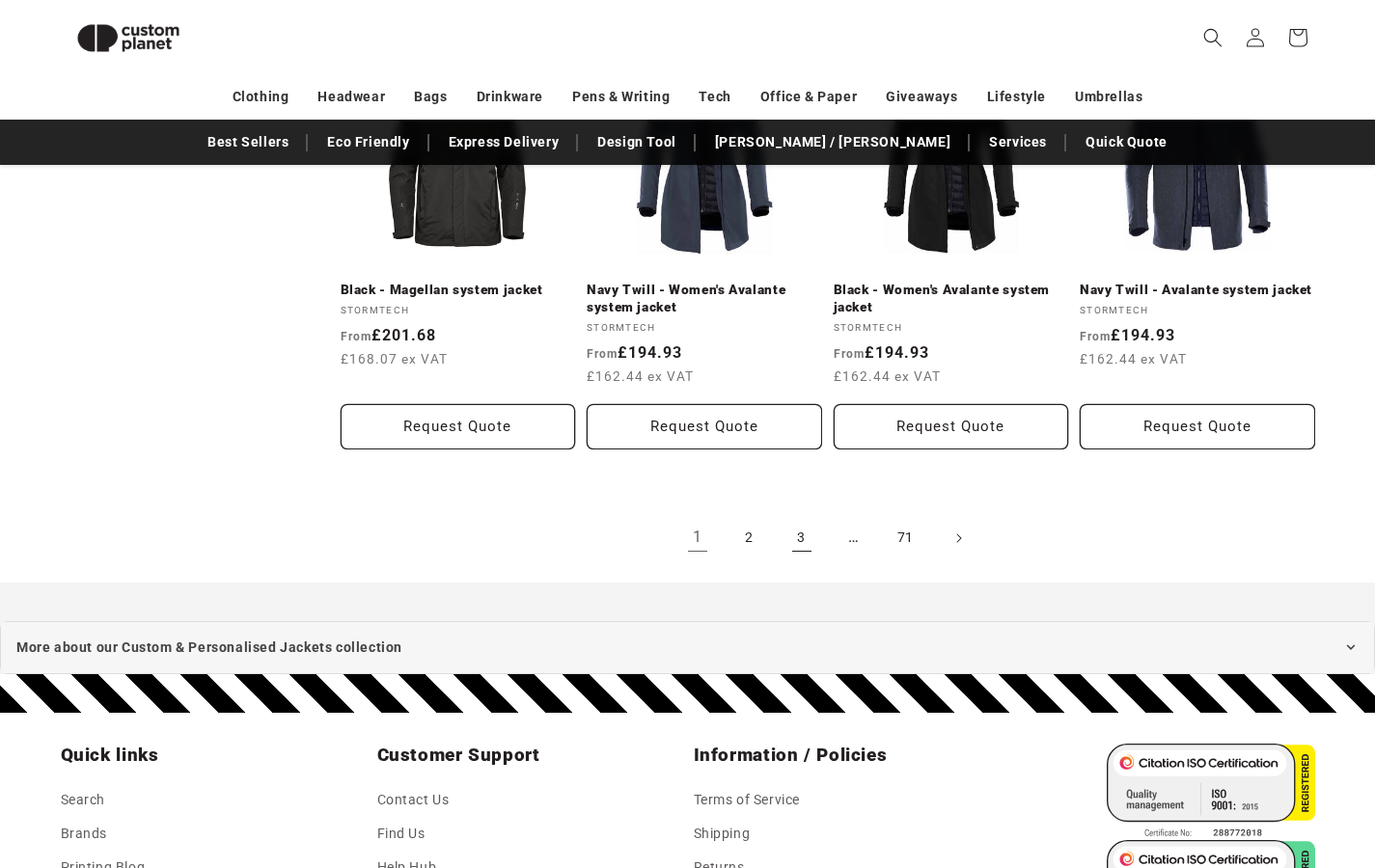
click at [810, 537] on link "3" at bounding box center [802, 538] width 43 height 43
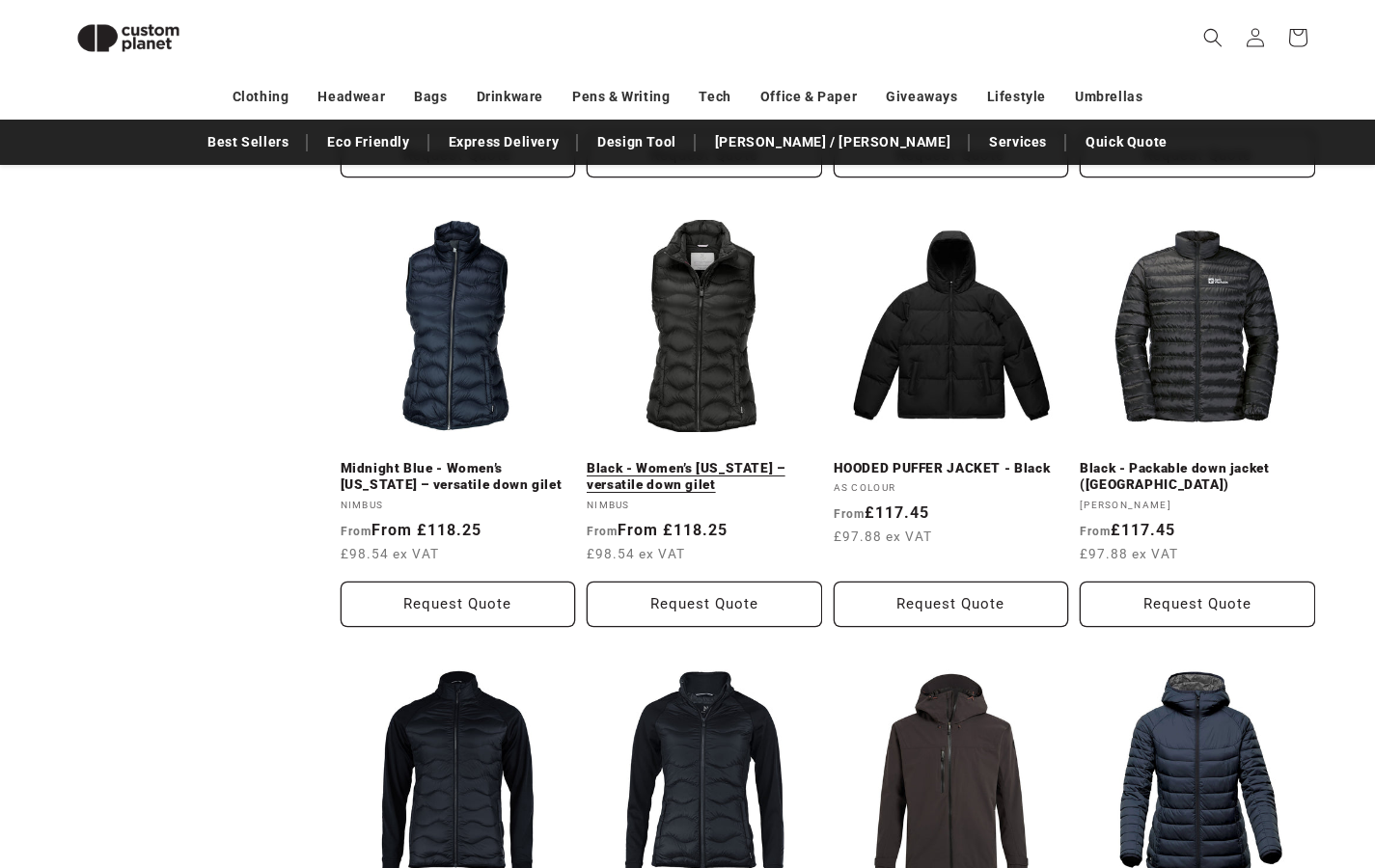
scroll to position [1937, 0]
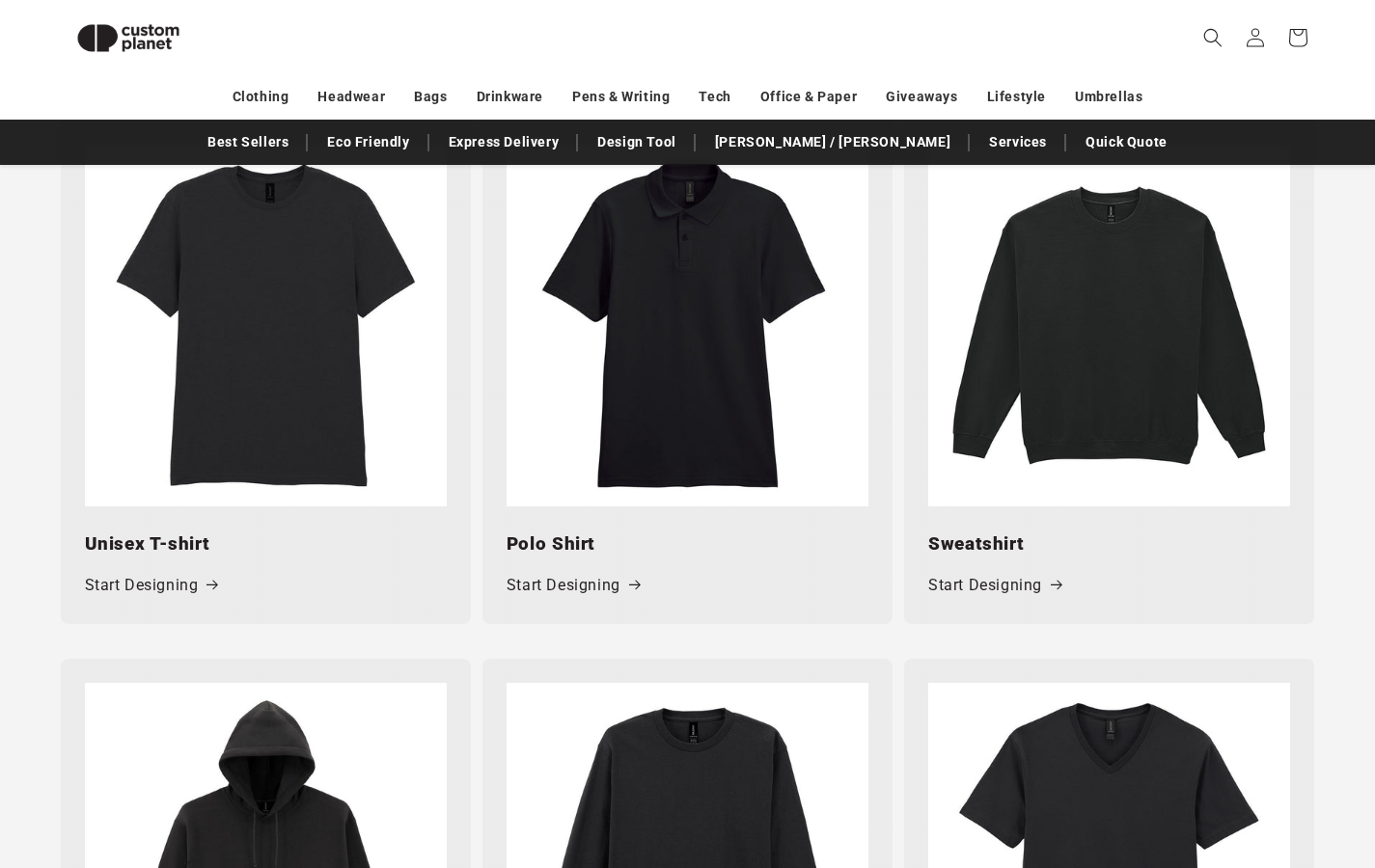
scroll to position [1277, 0]
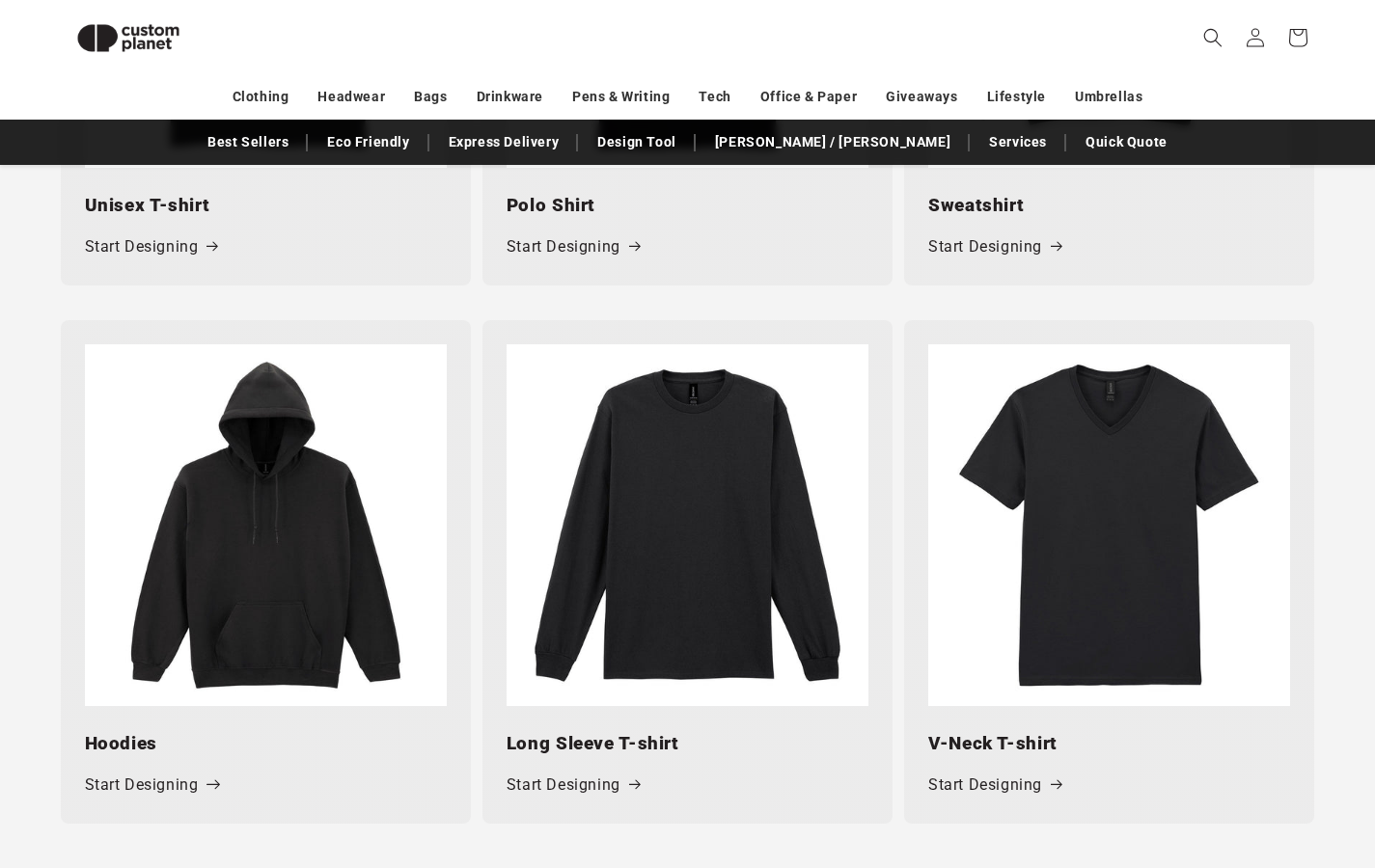
click at [164, 779] on link "Start Designing" at bounding box center [151, 786] width 134 height 28
